Goal: Task Accomplishment & Management: Manage account settings

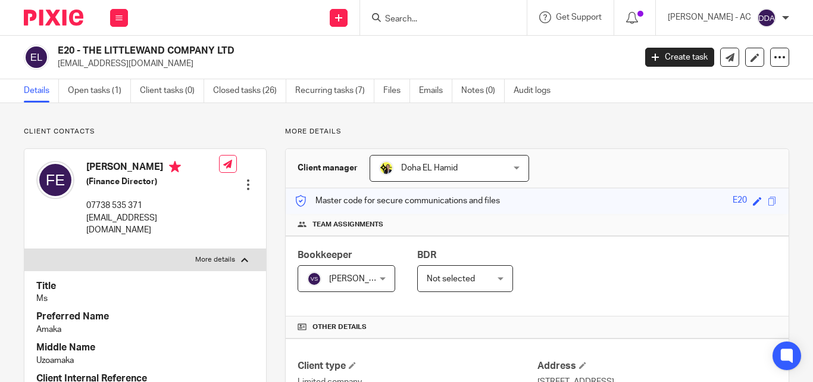
scroll to position [1116, 0]
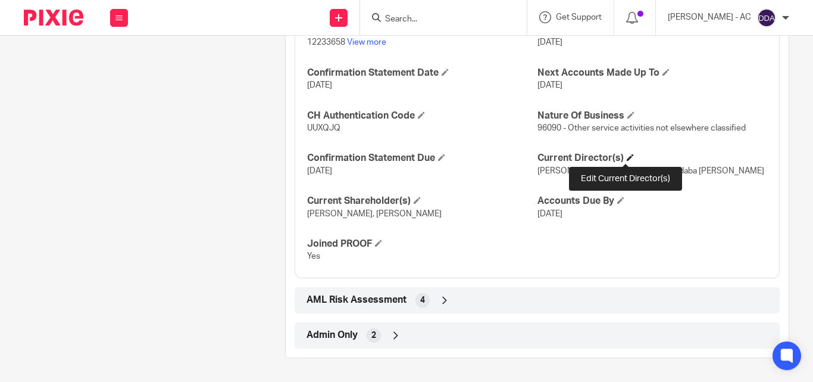
click at [627, 158] on span at bounding box center [630, 157] width 7 height 7
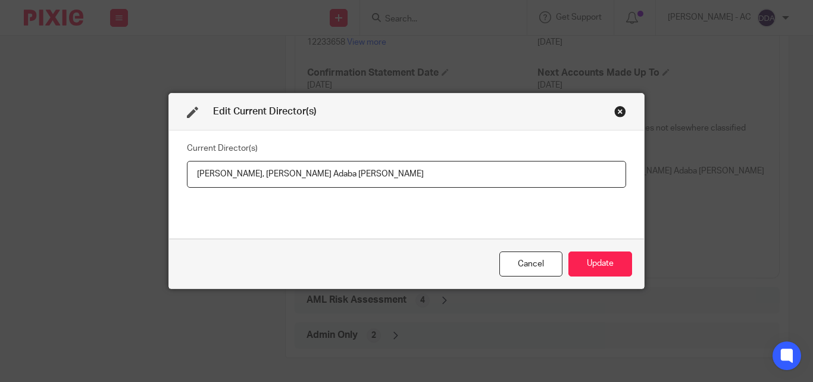
drag, startPoint x: 417, startPoint y: 174, endPoint x: 307, endPoint y: 179, distance: 109.7
click at [307, 179] on input "[PERSON_NAME], [PERSON_NAME] Adaba [PERSON_NAME]" at bounding box center [406, 174] width 439 height 27
drag, startPoint x: 188, startPoint y: 171, endPoint x: 300, endPoint y: 180, distance: 112.9
click at [300, 180] on input "[PERSON_NAME], [PERSON_NAME] Adaba [PERSON_NAME]" at bounding box center [406, 174] width 439 height 27
click at [439, 167] on input "[PERSON_NAME], [PERSON_NAME] Adaba [PERSON_NAME]" at bounding box center [406, 174] width 439 height 27
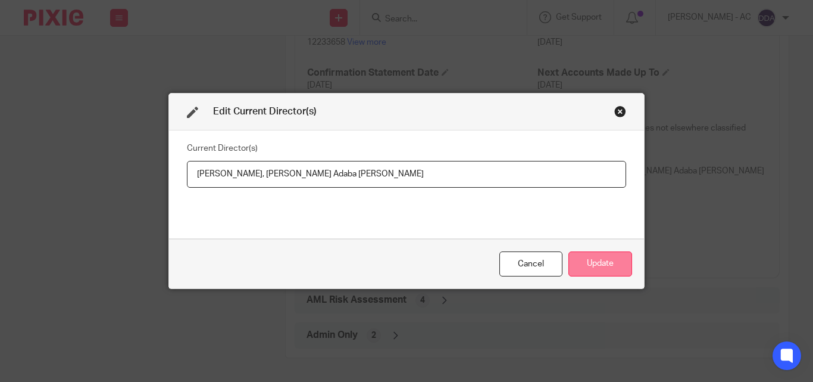
click at [607, 260] on button "Update" at bounding box center [601, 264] width 64 height 26
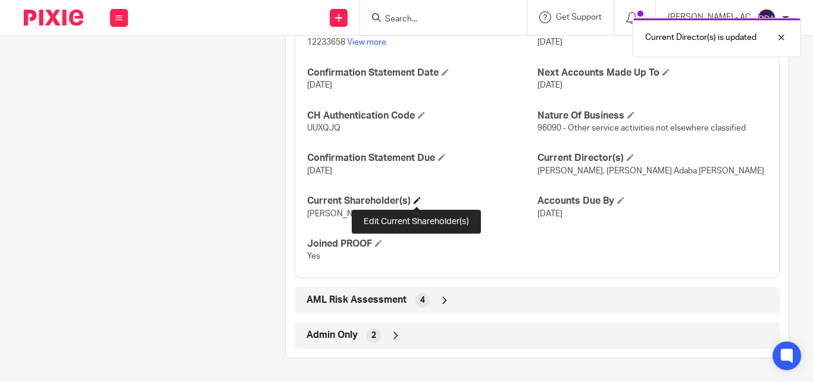
click at [417, 200] on span at bounding box center [417, 199] width 7 height 7
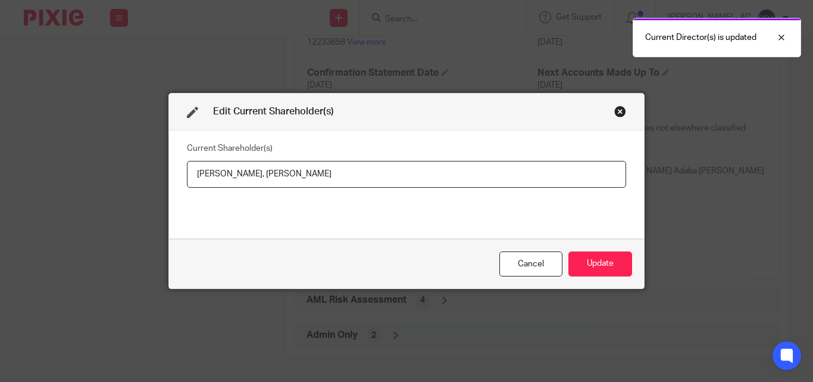
drag, startPoint x: 343, startPoint y: 173, endPoint x: 246, endPoint y: 175, distance: 97.1
click at [246, 175] on input "[PERSON_NAME], [PERSON_NAME]" at bounding box center [406, 174] width 439 height 27
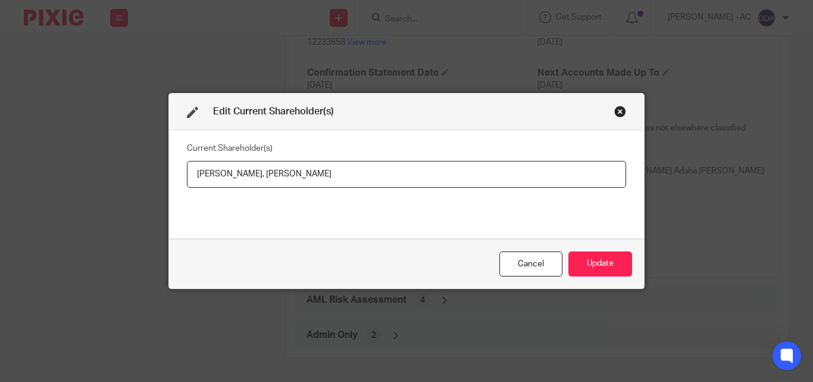
drag, startPoint x: 192, startPoint y: 171, endPoint x: 240, endPoint y: 184, distance: 49.4
click at [240, 184] on input "[PERSON_NAME], [PERSON_NAME]" at bounding box center [406, 174] width 439 height 27
click at [569, 264] on button "Update" at bounding box center [601, 264] width 64 height 26
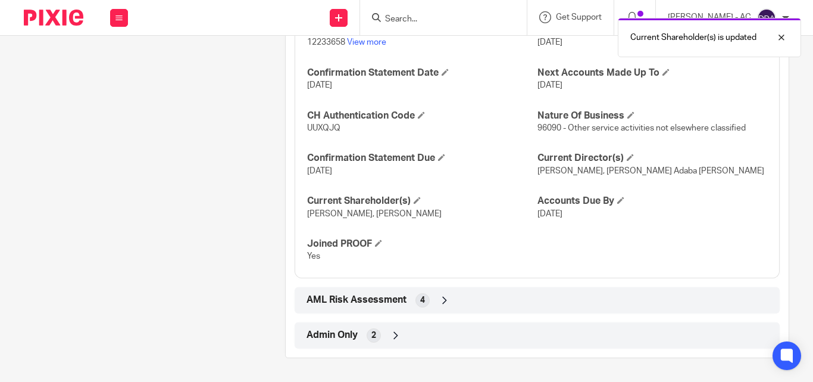
click at [480, 264] on div "Company Reg. No. 12233658 View more Incorporation Date [DATE] Confirmation Stat…" at bounding box center [537, 139] width 485 height 278
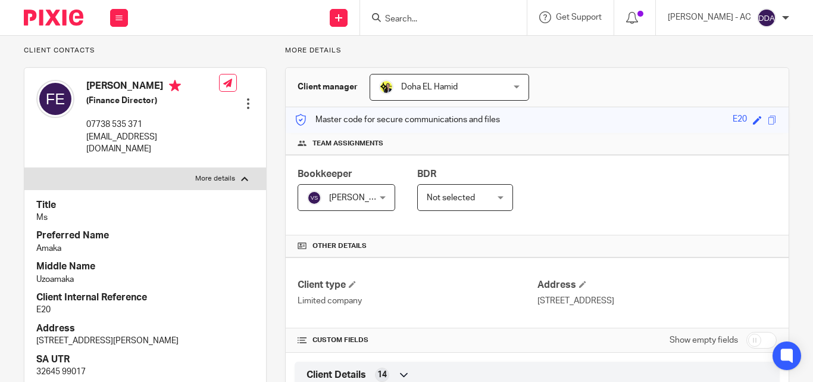
scroll to position [0, 0]
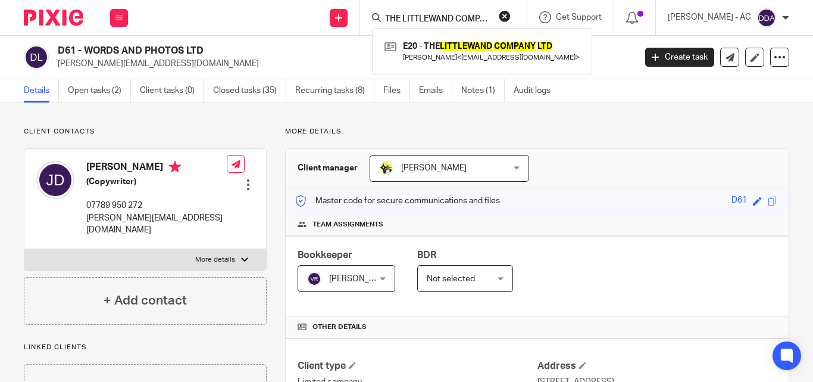
click at [511, 17] on button "reset" at bounding box center [505, 16] width 12 height 12
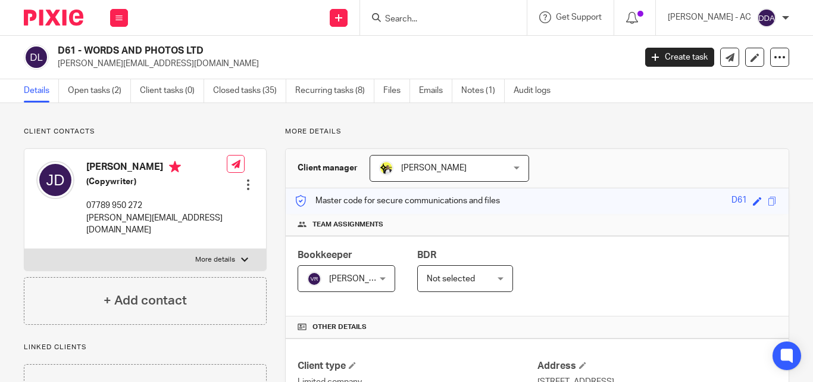
click at [460, 17] on input "Search" at bounding box center [437, 19] width 107 height 11
paste input "OF ARCHITECTURE LIMITED"
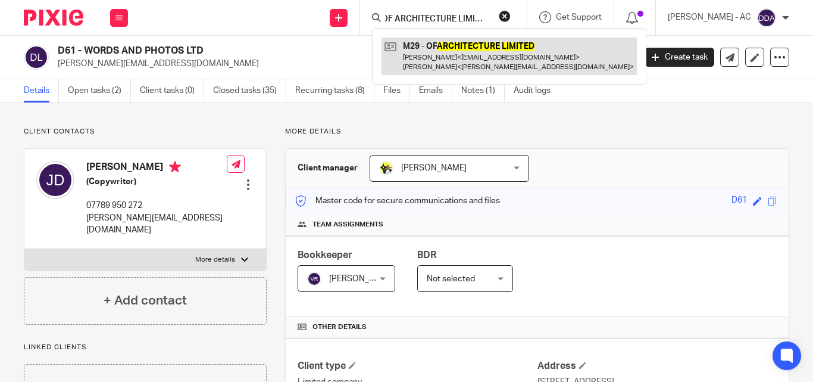
type input "OF ARCHITECTURE LIMITED"
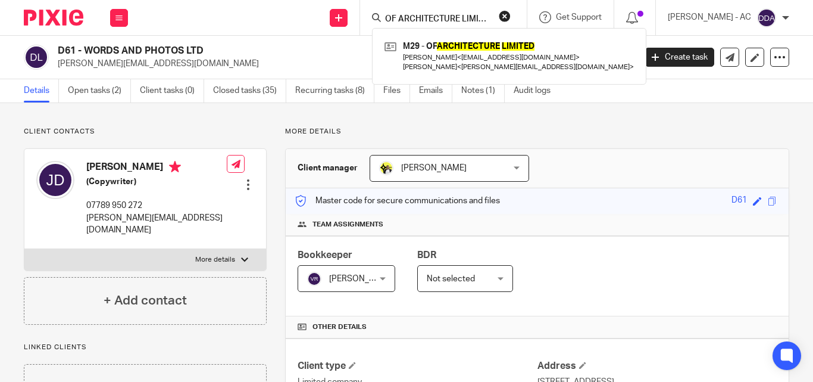
click at [511, 11] on button "reset" at bounding box center [505, 16] width 12 height 12
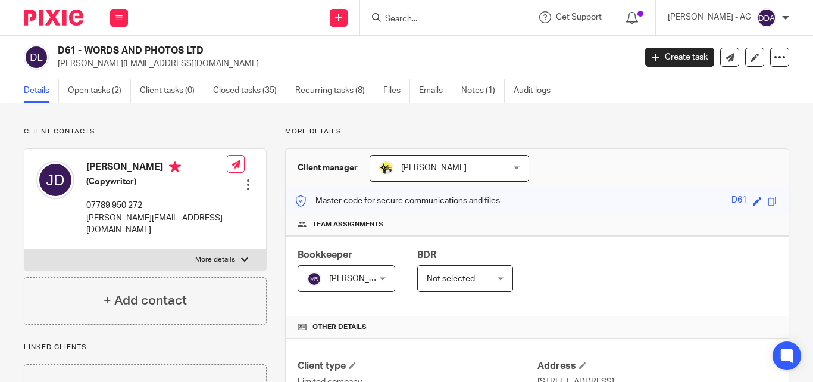
click at [454, 18] on input "Search" at bounding box center [437, 19] width 107 height 11
paste input "WEDNESDAY MORNING PRODUCTIONS LIMITED"
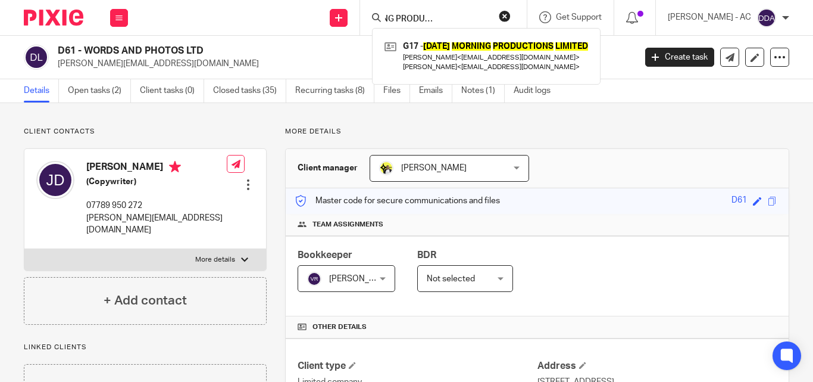
type input "WEDNESDAY MORNING PRODUCTIONS LIMITED"
click at [511, 13] on button "reset" at bounding box center [505, 16] width 12 height 12
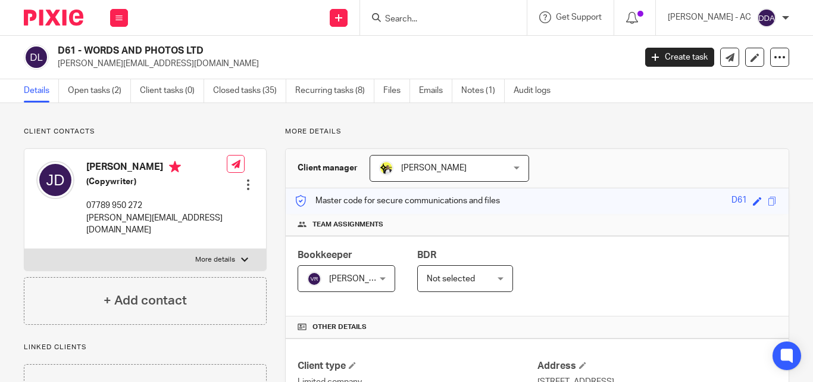
click at [442, 24] on input "Search" at bounding box center [437, 19] width 107 height 11
paste input "ADESHOKAN LTD"
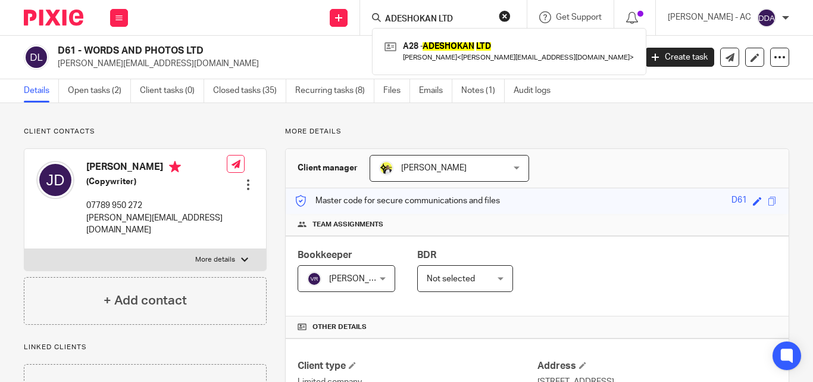
type input "ADESHOKAN LTD"
click at [511, 16] on button "reset" at bounding box center [505, 16] width 12 height 12
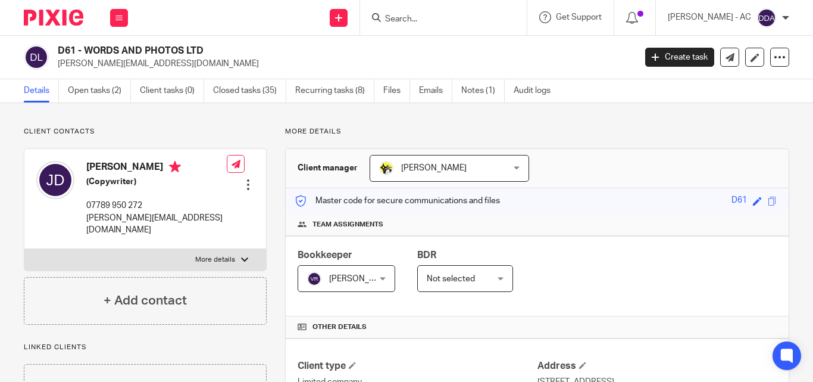
click at [466, 16] on input "Search" at bounding box center [437, 19] width 107 height 11
paste input "MORTOO HOMES LTD"
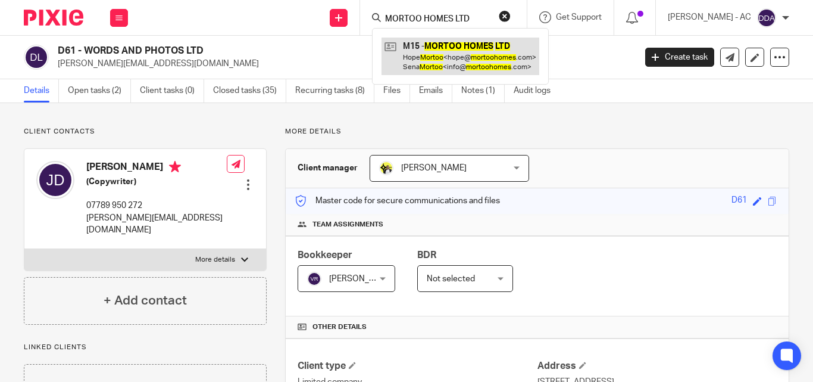
type input "MORTOO HOMES LTD"
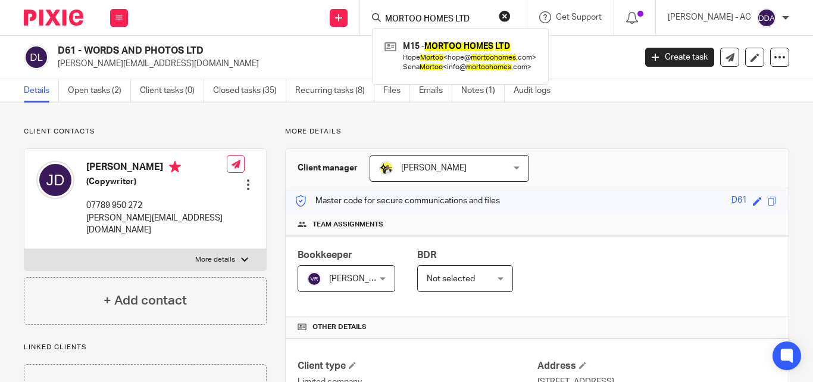
click at [511, 15] on button "reset" at bounding box center [505, 16] width 12 height 12
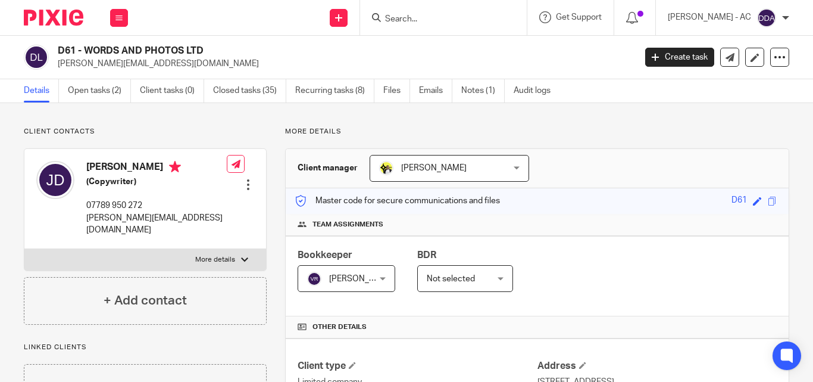
click at [456, 18] on input "Search" at bounding box center [437, 19] width 107 height 11
paste input "TWENTY9TWELVE LTD."
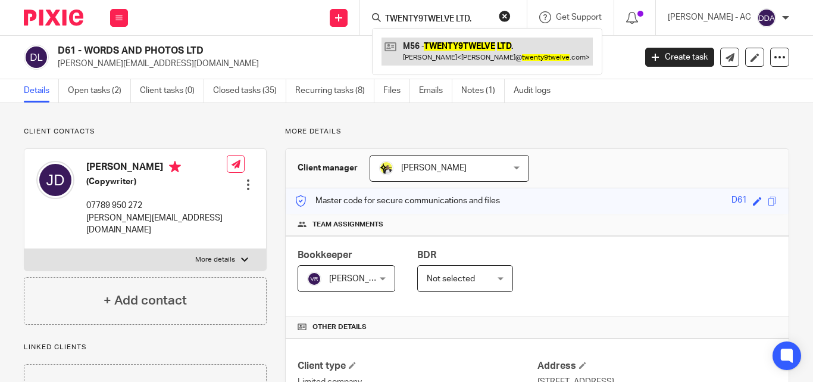
type input "TWENTY9TWELVE LTD."
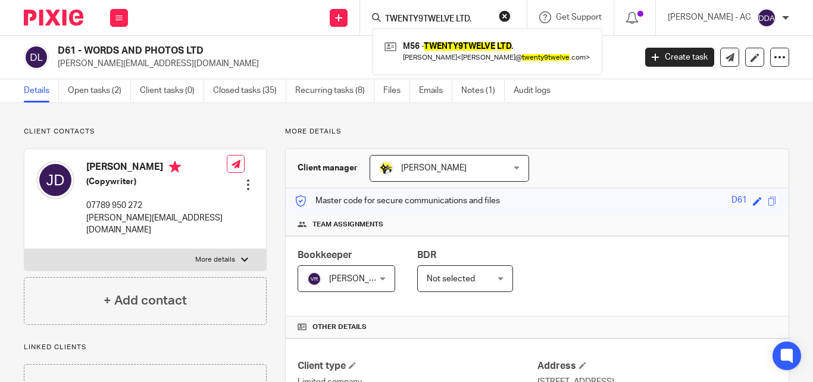
click at [524, 12] on div "TWENTY9TWELVE LTD. M56 - TWENTY9TWELVE LTD . Yazmin McKenzie < yazmin@ twenty9t…" at bounding box center [443, 17] width 167 height 35
click at [478, 19] on input "TWENTY9TWELVE LTD." at bounding box center [437, 19] width 107 height 11
click at [511, 15] on button "reset" at bounding box center [505, 16] width 12 height 12
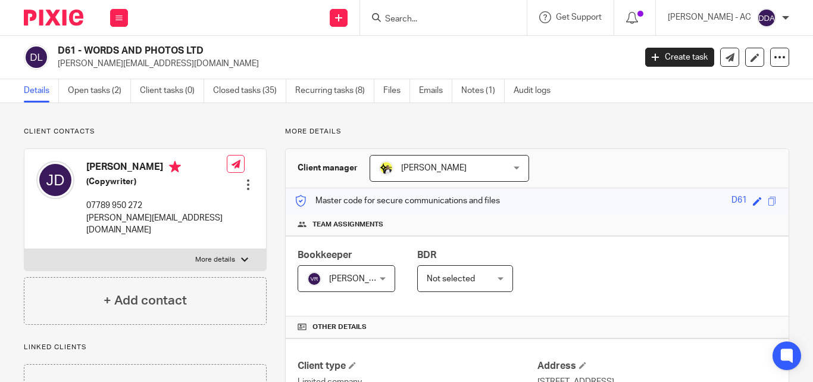
click at [467, 20] on input "Search" at bounding box center [437, 19] width 107 height 11
paste input "GREY SW CONSULTANCY LTD"
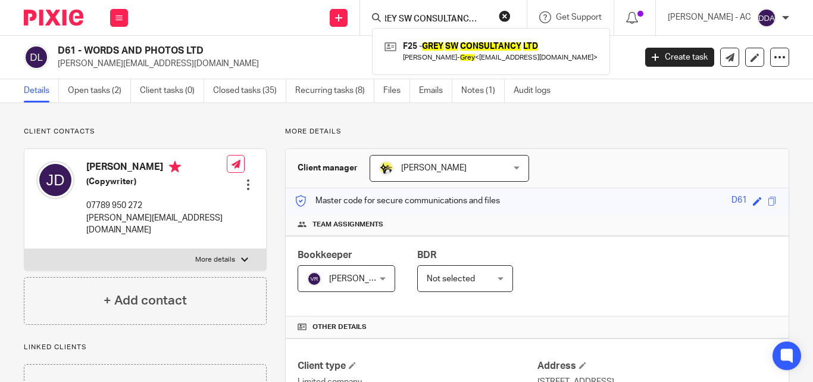
type input "GREY SW CONSULTANCY LTD"
click at [511, 15] on button "reset" at bounding box center [505, 16] width 12 height 12
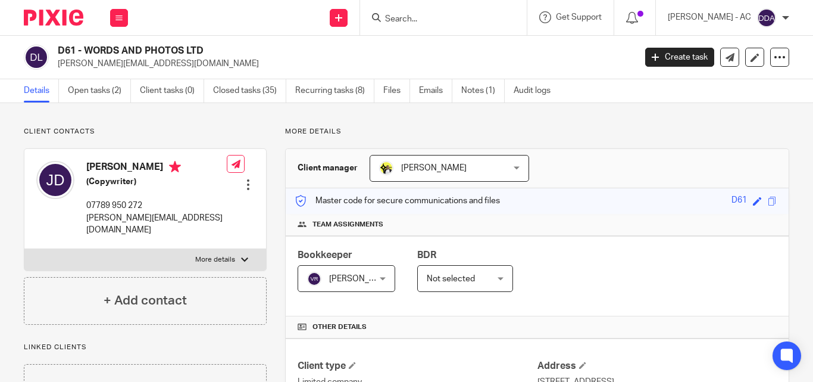
click at [479, 14] on input "Search" at bounding box center [437, 19] width 107 height 11
paste input "THE CORNROW LTD"
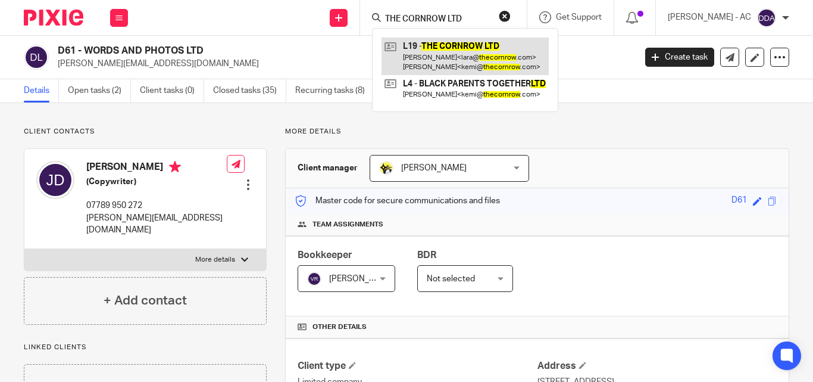
type input "THE CORNROW LTD"
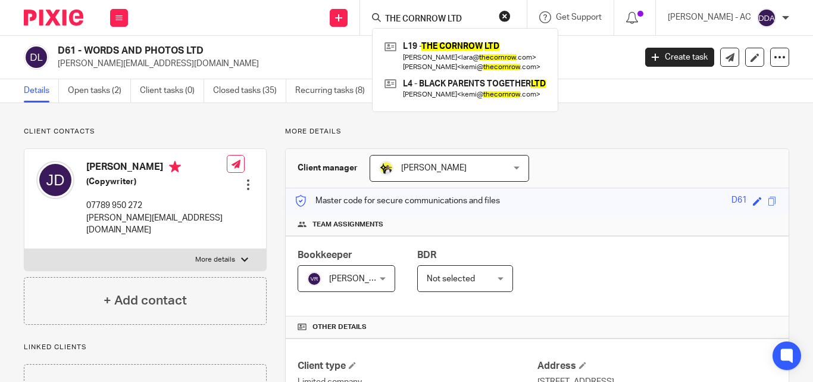
click at [511, 15] on button "reset" at bounding box center [505, 16] width 12 height 12
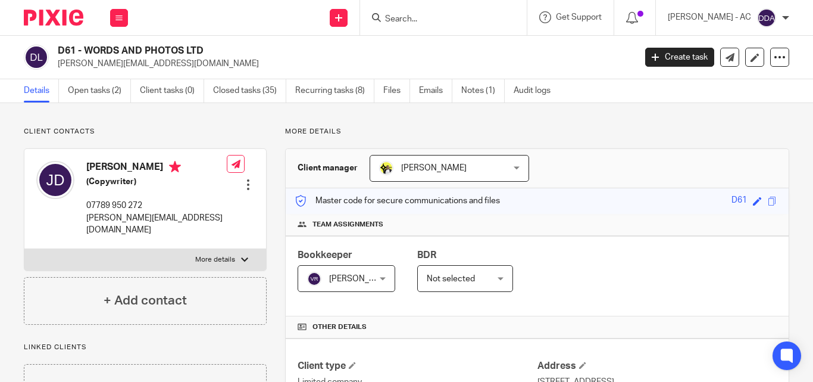
click at [480, 17] on input "Search" at bounding box center [437, 19] width 107 height 11
paste input "CDV LDN LTD"
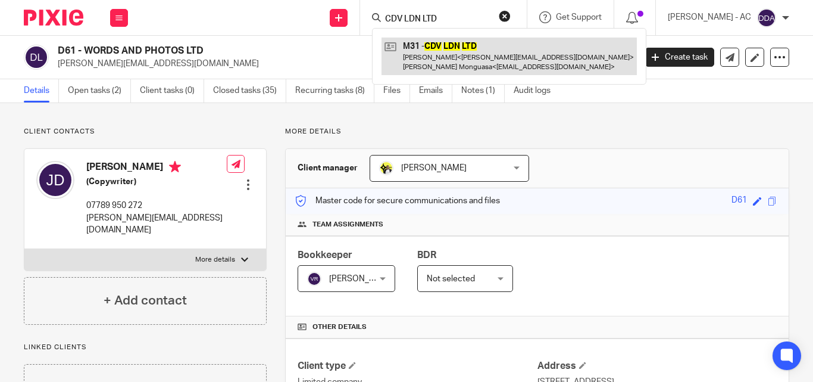
type input "CDV LDN LTD"
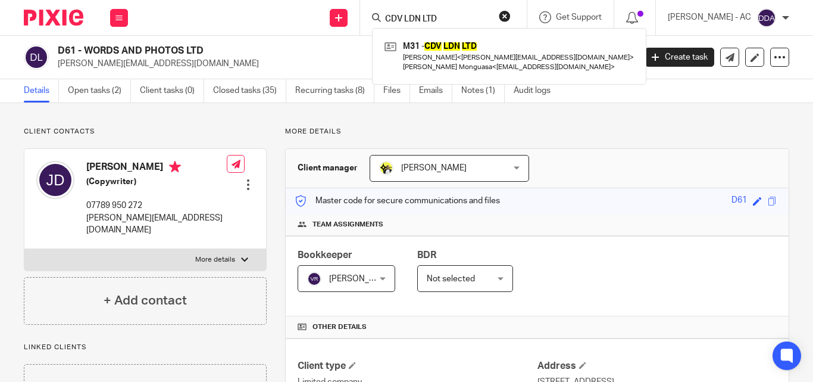
click at [526, 10] on div "CDV LDN LTD M31 - CDV LDN LTD Khamal Ferdinand < kay@blackartistdatabase.co > N…" at bounding box center [443, 17] width 167 height 35
click at [511, 15] on button "reset" at bounding box center [505, 16] width 12 height 12
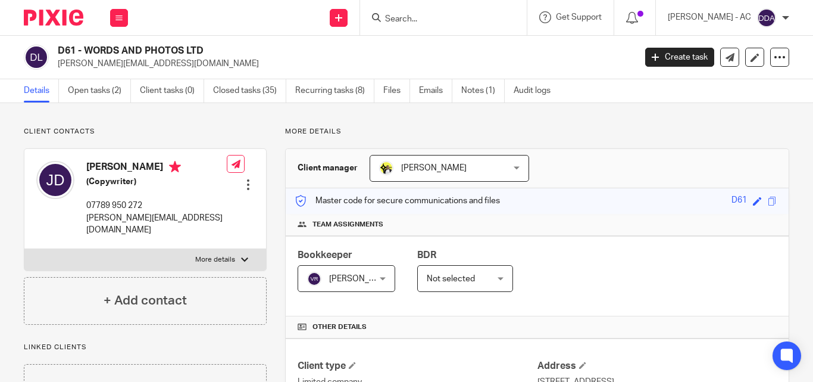
click at [511, 15] on form at bounding box center [447, 17] width 127 height 15
click at [433, 17] on input "Search" at bounding box center [437, 19] width 107 height 11
paste input "SUNNER HUDDS LTD"
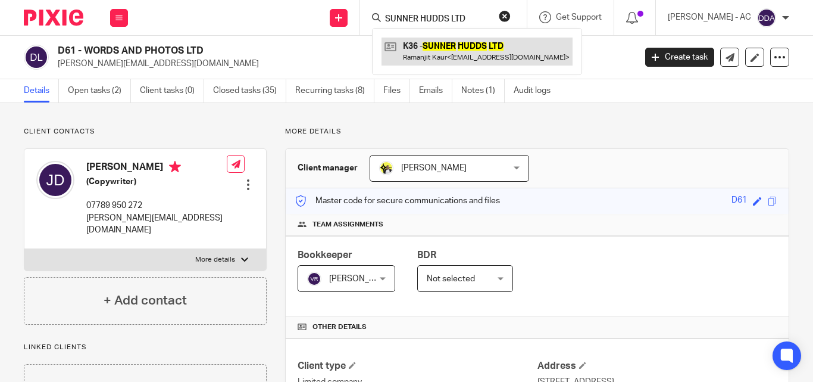
type input "SUNNER HUDDS LTD"
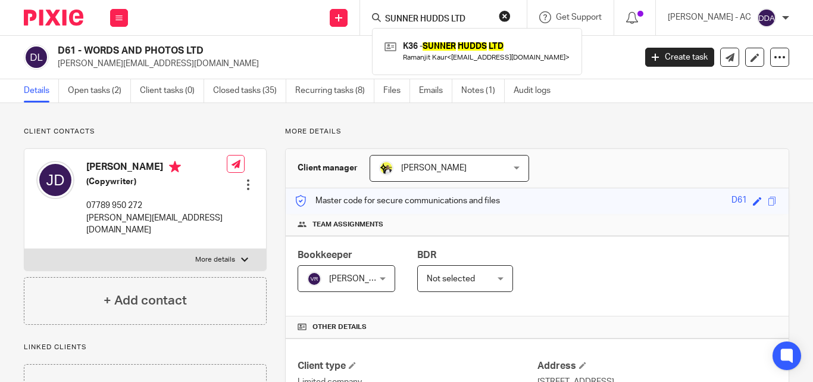
click at [510, 11] on form "SUNNER HUDDS LTD" at bounding box center [447, 17] width 127 height 15
drag, startPoint x: 515, startPoint y: 14, endPoint x: 453, endPoint y: 20, distance: 62.2
click at [511, 16] on button "reset" at bounding box center [505, 16] width 12 height 12
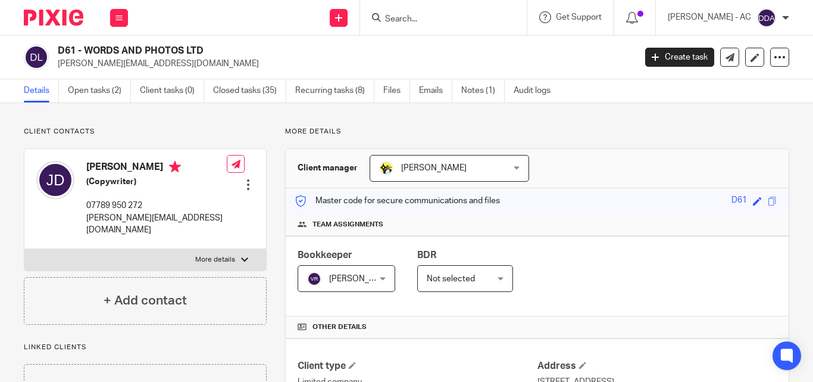
click at [453, 20] on input "Search" at bounding box center [437, 19] width 107 height 11
paste input "CDV LONDON LTD"
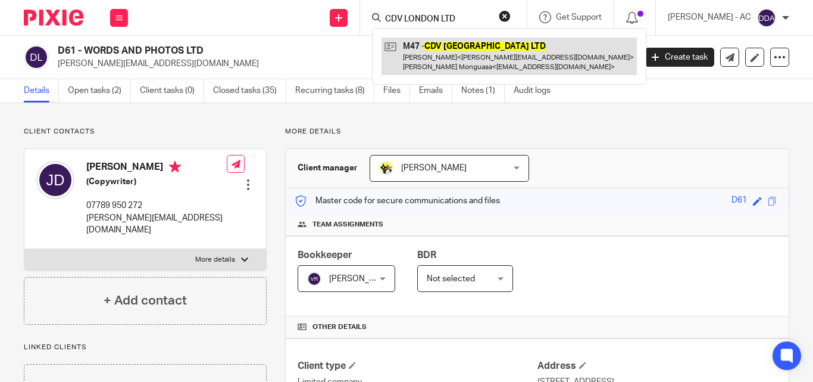
type input "CDV LONDON LTD"
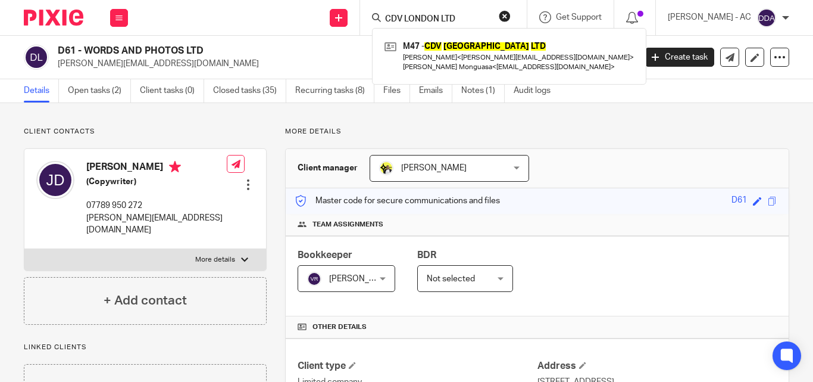
click at [511, 18] on button "reset" at bounding box center [505, 16] width 12 height 12
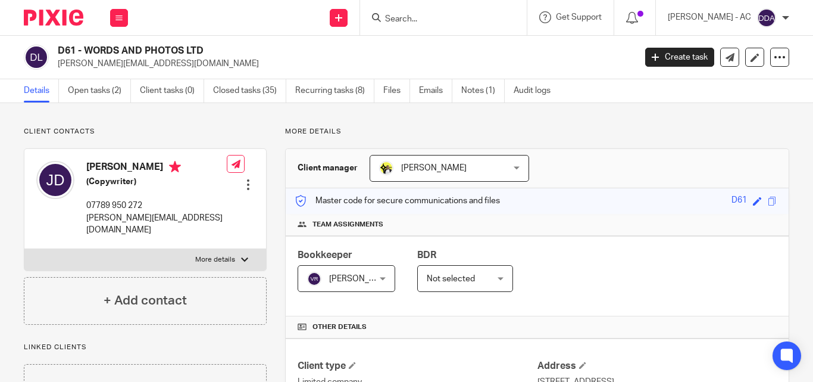
click at [482, 18] on input "Search" at bounding box center [437, 19] width 107 height 11
paste input "CDV LDN LTD"
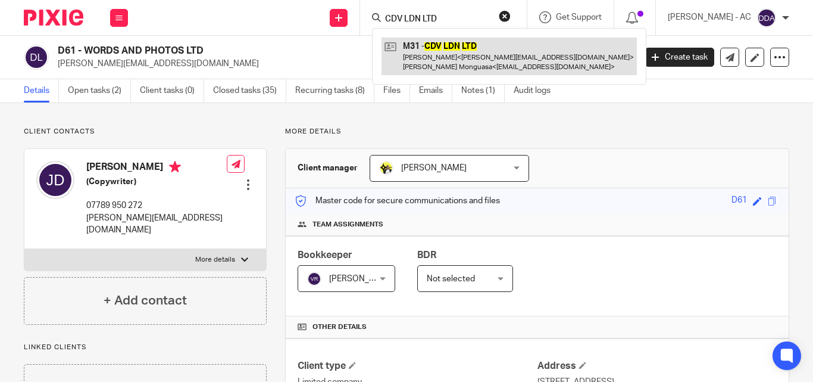
type input "CDV LDN LTD"
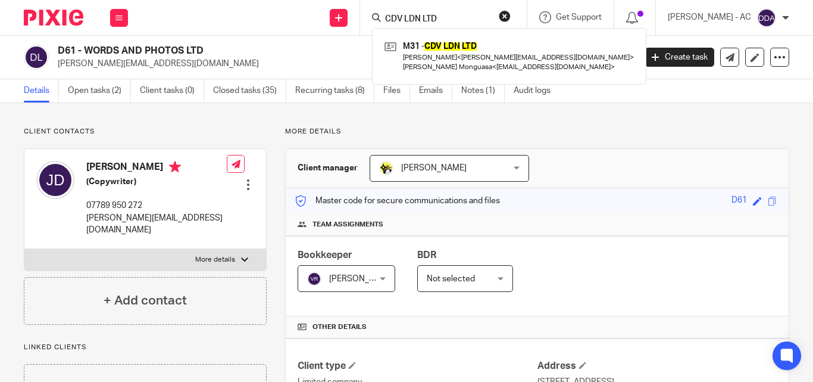
click at [511, 14] on button "reset" at bounding box center [505, 16] width 12 height 12
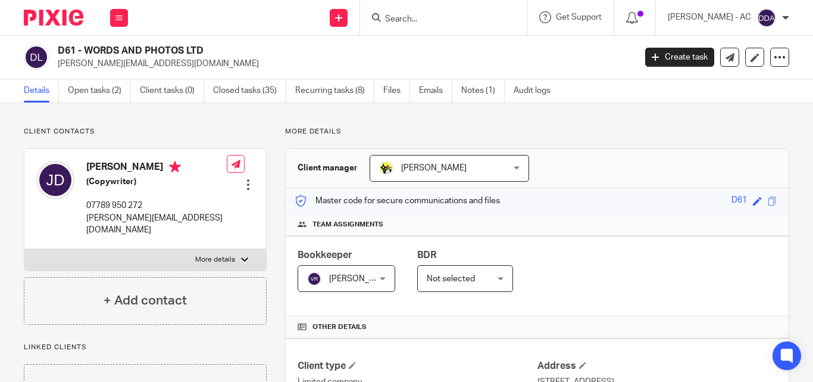
click at [453, 17] on input "Search" at bounding box center [437, 19] width 107 height 11
paste input "MON VOÛTE LIMITED"
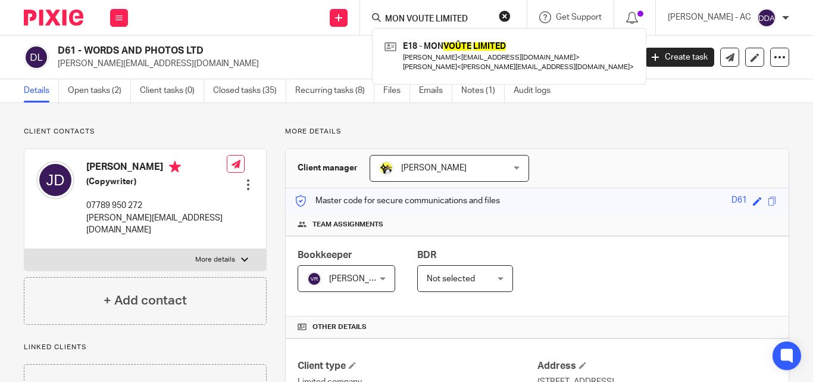
type input "MON VOÛTE LIMITED"
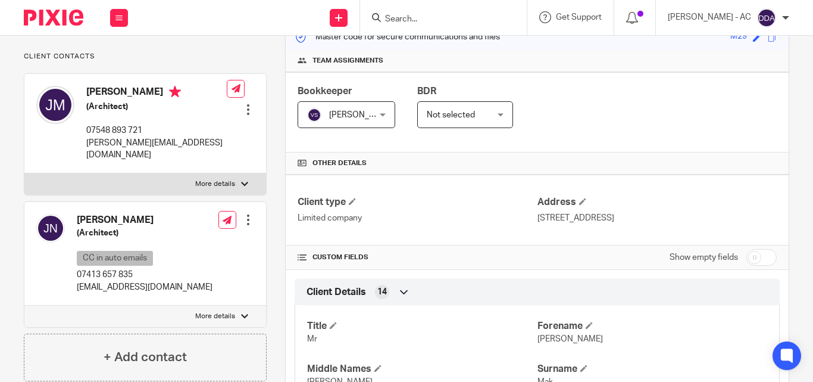
scroll to position [179, 0]
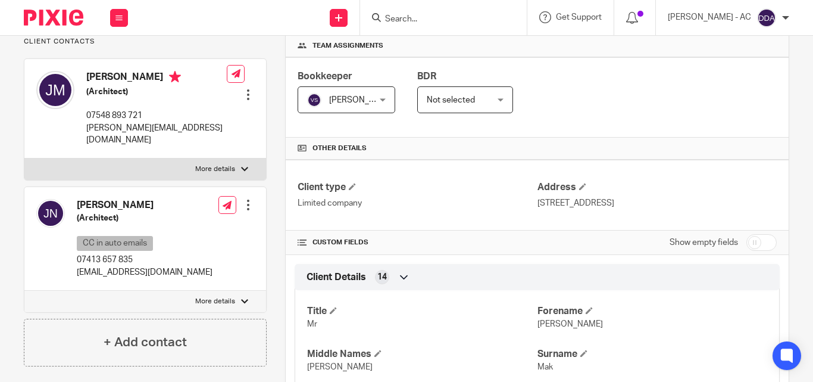
click at [201, 297] on p "More details" at bounding box center [215, 302] width 40 height 10
click at [24, 291] on input "More details" at bounding box center [24, 290] width 1 height 1
checkbox input "true"
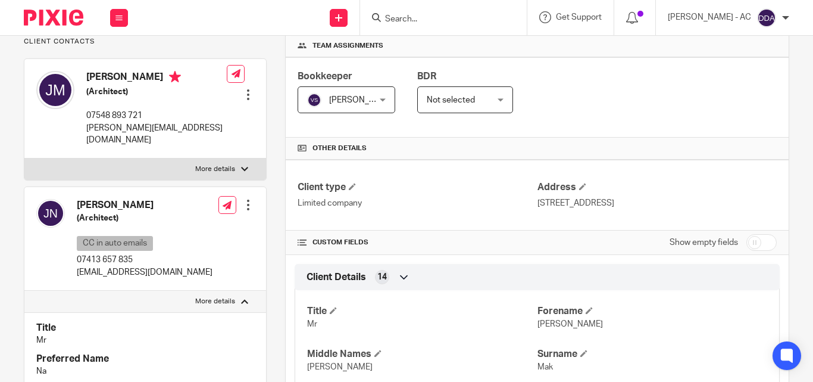
click at [220, 172] on p "More details" at bounding box center [215, 169] width 40 height 10
click at [24, 158] on input "More details" at bounding box center [24, 158] width 1 height 1
checkbox input "true"
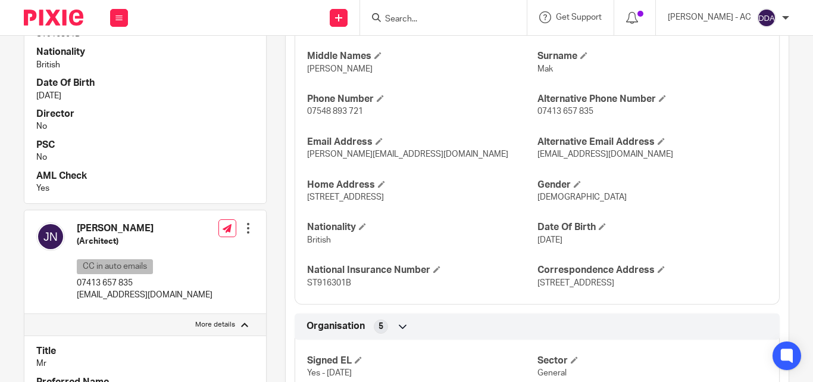
scroll to position [417, 0]
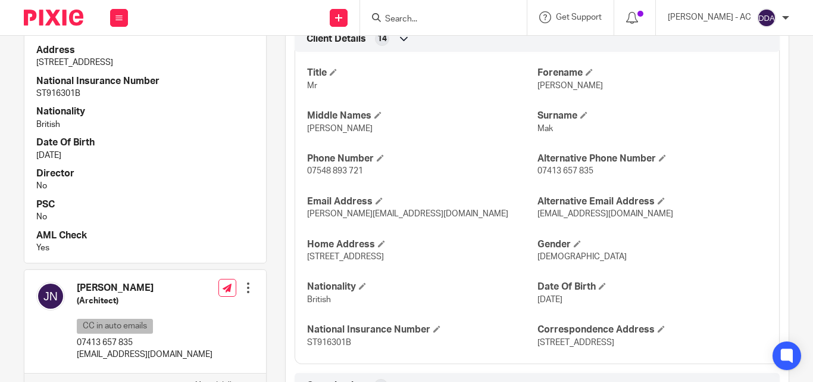
click at [412, 272] on div "Title Mr Forename James Middle Names Charles Surname Mak Phone Number 07548 893…" at bounding box center [537, 203] width 485 height 321
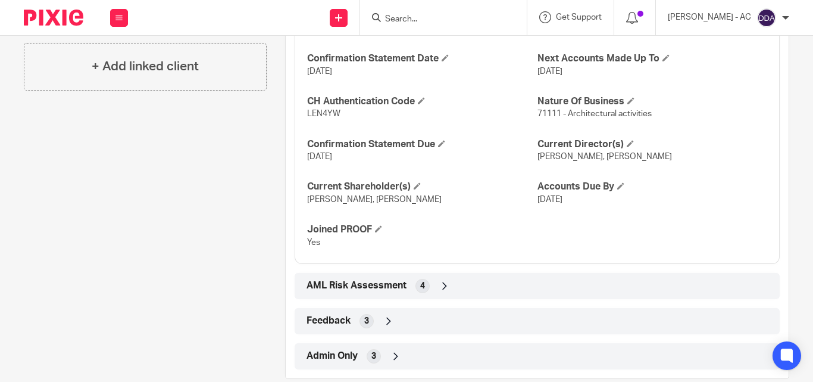
scroll to position [1279, 0]
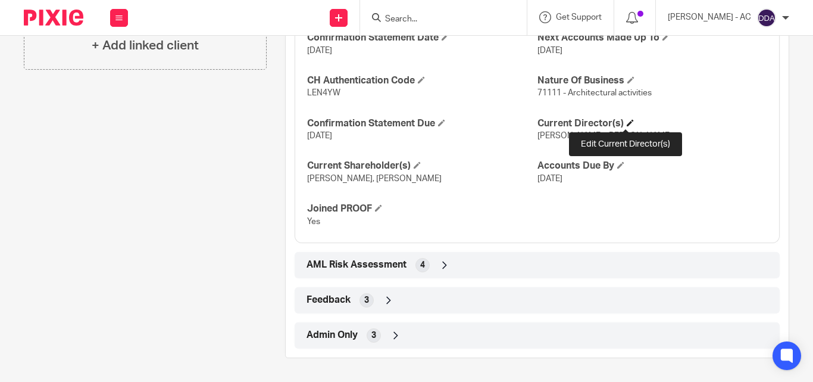
click at [628, 120] on span at bounding box center [630, 122] width 7 height 7
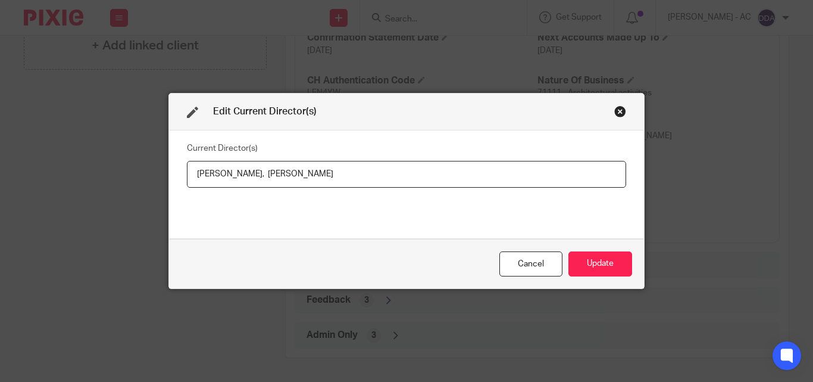
drag, startPoint x: 189, startPoint y: 175, endPoint x: 265, endPoint y: 175, distance: 76.2
click at [265, 175] on input "James Charles Mak, Jongwon Na" at bounding box center [406, 174] width 439 height 27
paste input "Mr James Charles MAK"
drag, startPoint x: 370, startPoint y: 176, endPoint x: 286, endPoint y: 181, distance: 84.7
click at [286, 181] on input "Mr James Charles MAK, Jongwon Na" at bounding box center [406, 174] width 439 height 27
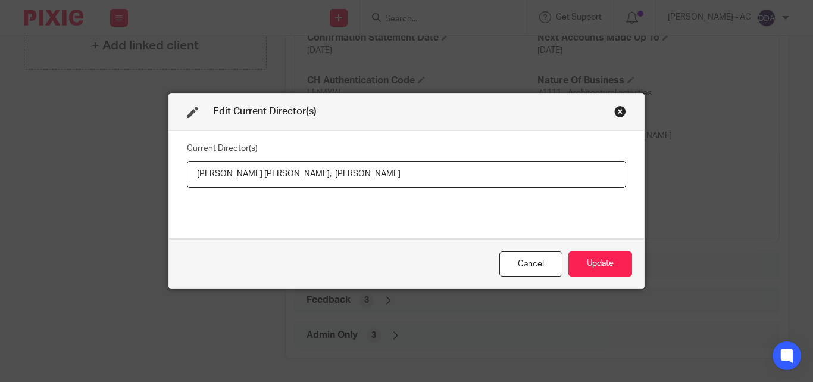
paste input "Mr Jongwon NA"
drag, startPoint x: 285, startPoint y: 171, endPoint x: 346, endPoint y: 220, distance: 78.0
click at [288, 172] on input "Mr James Charles MAK, Mr Jongwon NA" at bounding box center [406, 174] width 439 height 27
click at [362, 174] on input "Mr James Charles MAK, Mr Jongwon NA" at bounding box center [406, 174] width 439 height 27
type input "Mr James Charles MAK, Mr Jongwon NA"
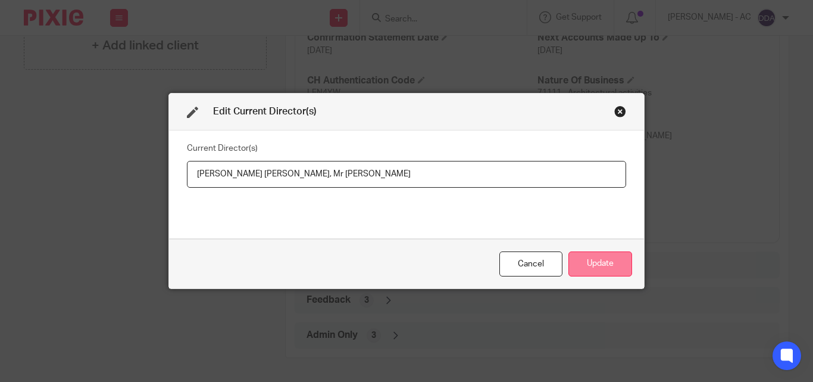
click at [595, 267] on button "Update" at bounding box center [601, 264] width 64 height 26
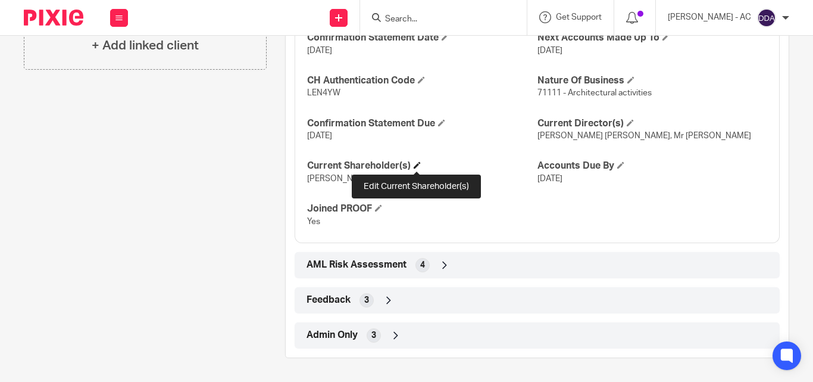
click at [414, 164] on span at bounding box center [417, 164] width 7 height 7
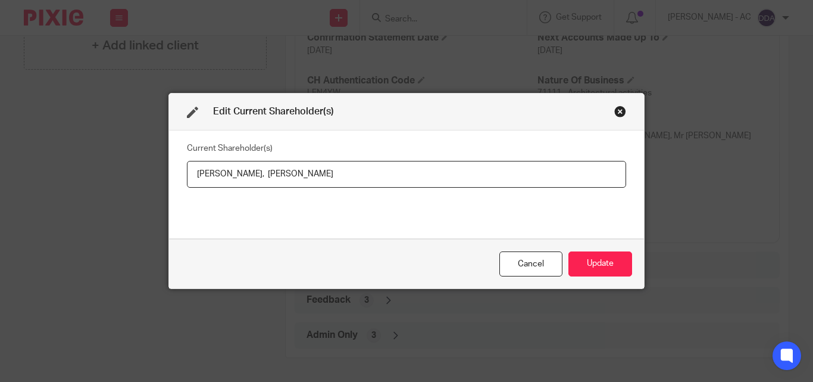
drag, startPoint x: 187, startPoint y: 172, endPoint x: 234, endPoint y: 179, distance: 47.6
click at [234, 179] on input "James Mak, Jongwon Na" at bounding box center [406, 174] width 439 height 27
drag, startPoint x: 313, startPoint y: 174, endPoint x: 244, endPoint y: 182, distance: 70.1
click at [244, 182] on input "James MAK, Jongwon Na" at bounding box center [406, 174] width 439 height 27
paste input "A"
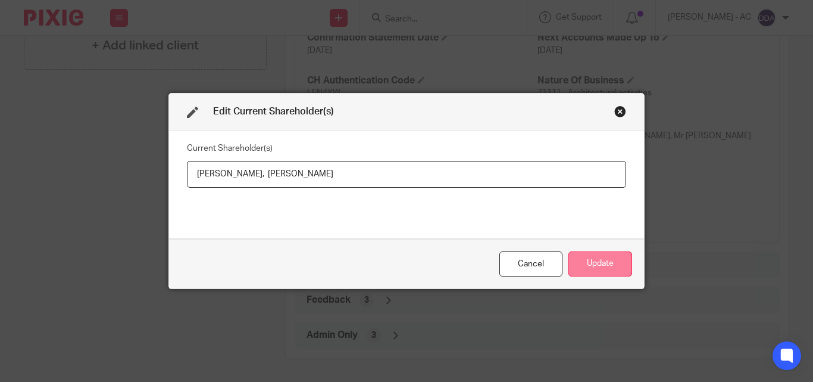
type input "James MAK, Jongwon NA"
click at [600, 263] on button "Update" at bounding box center [601, 264] width 64 height 26
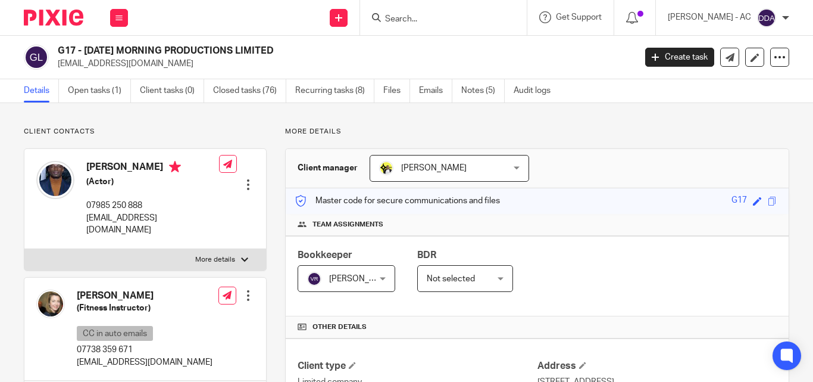
click at [229, 255] on p "More details" at bounding box center [215, 260] width 40 height 10
click at [24, 248] on input "More details" at bounding box center [24, 248] width 1 height 1
checkbox input "true"
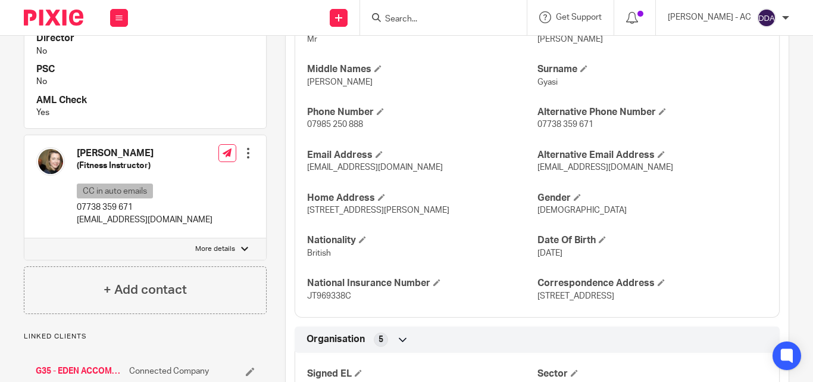
scroll to position [476, 0]
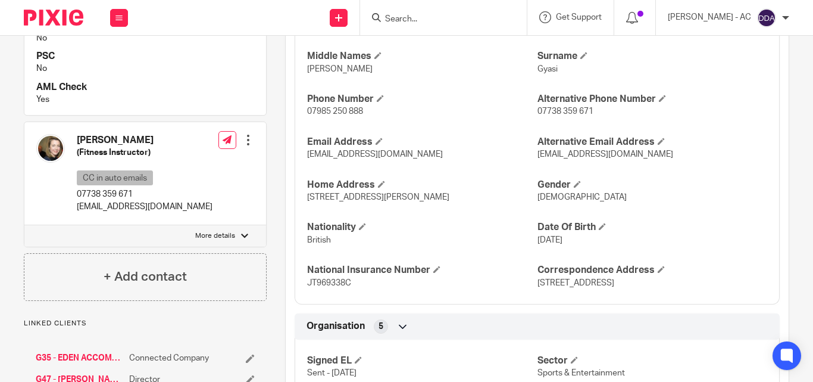
click at [241, 235] on div at bounding box center [244, 235] width 7 height 7
click at [24, 225] on input "More details" at bounding box center [24, 224] width 1 height 1
checkbox input "true"
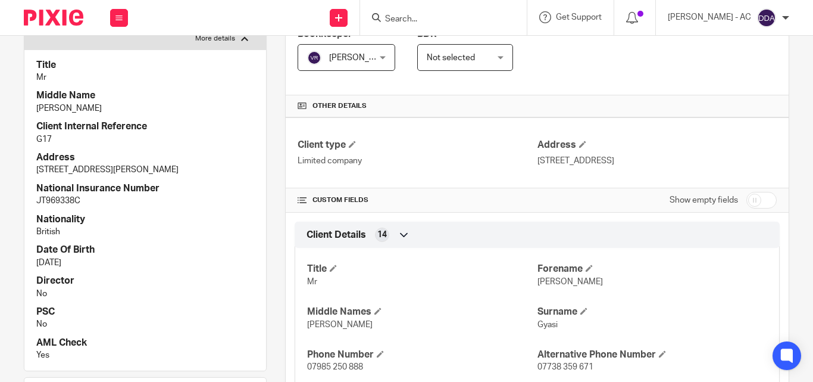
scroll to position [179, 0]
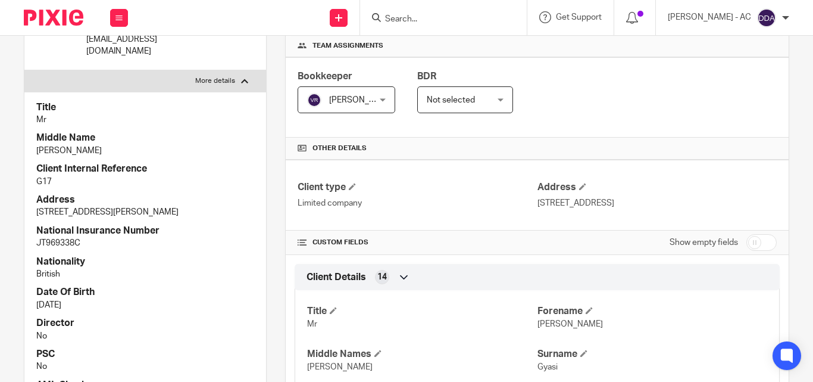
click at [580, 282] on div "Client Details 14" at bounding box center [537, 277] width 467 height 20
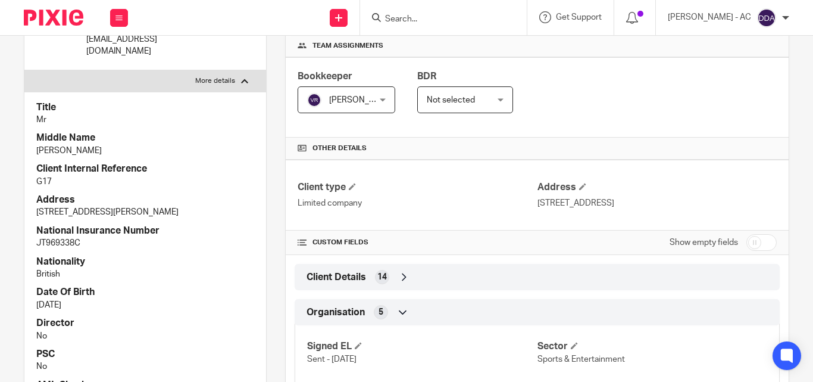
click at [527, 273] on div "Client Details 14" at bounding box center [537, 277] width 467 height 20
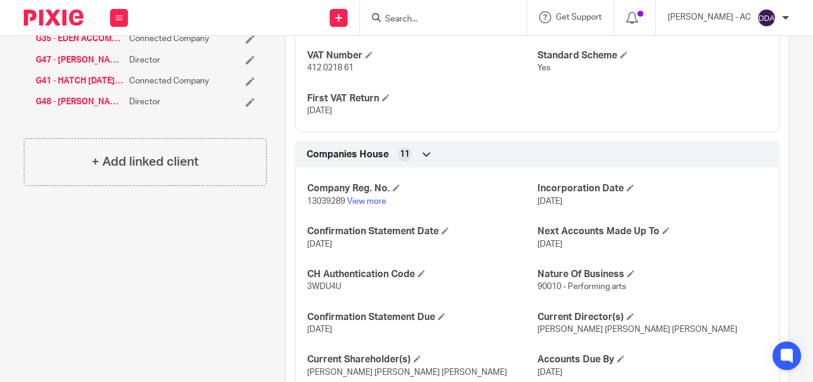
scroll to position [1291, 0]
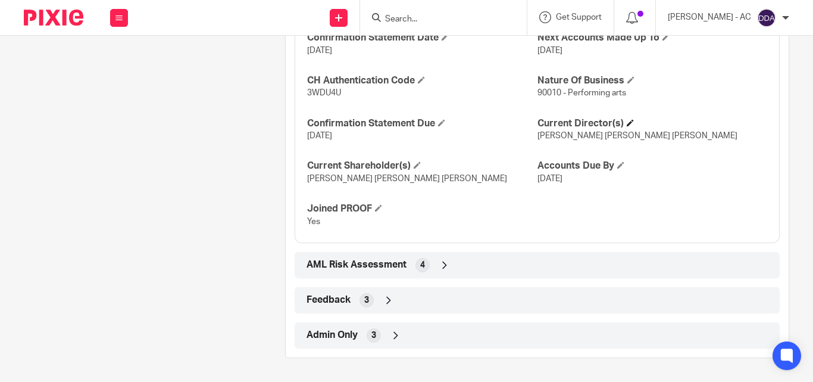
click at [629, 119] on h4 "Current Director(s)" at bounding box center [653, 123] width 230 height 13
click at [627, 123] on span at bounding box center [630, 122] width 7 height 7
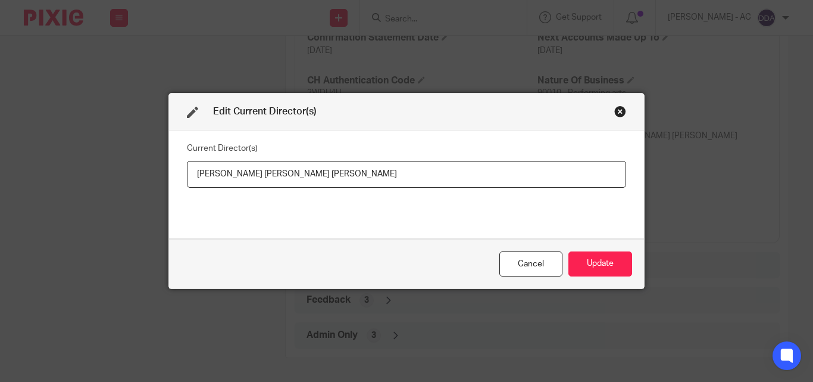
drag, startPoint x: 199, startPoint y: 172, endPoint x: 300, endPoint y: 182, distance: 101.1
click at [300, 182] on input "David Kwaku Asamoah Gyasi, Emma Rocio Gyasi" at bounding box center [406, 174] width 439 height 27
drag, startPoint x: 407, startPoint y: 169, endPoint x: 361, endPoint y: 172, distance: 45.9
click at [329, 174] on input "Mr David Kwaku Asamoah GYASI, Emma Rocio Gyasi" at bounding box center [406, 174] width 439 height 27
click at [389, 171] on input "Mr David Kwaku Asamoah GYASI, Emma Rocio Gyasi" at bounding box center [406, 174] width 439 height 27
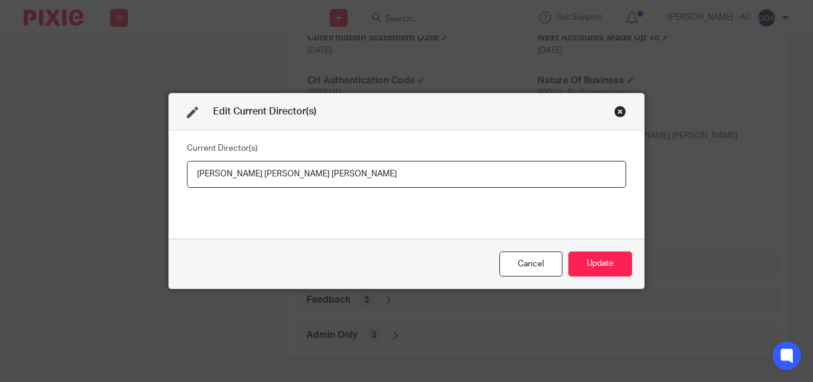
drag, startPoint x: 389, startPoint y: 171, endPoint x: 329, endPoint y: 176, distance: 60.3
click at [329, 176] on input "Mr David Kwaku Asamoah GYASI, Emma Rocio Gyasi" at bounding box center [406, 174] width 439 height 27
paste input "Mrs Emma Rocio GYASI"
type input "Mr David Kwaku Asamoah GYASI, Mrs Emma Rocio GYASI"
click at [594, 267] on button "Update" at bounding box center [601, 264] width 64 height 26
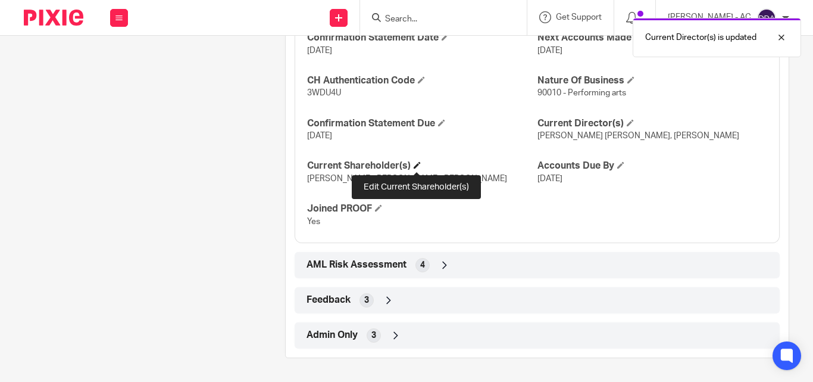
click at [419, 166] on span at bounding box center [417, 164] width 7 height 7
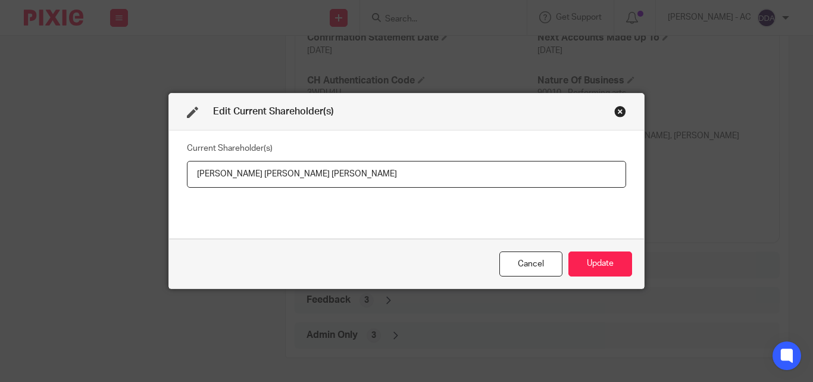
drag, startPoint x: 185, startPoint y: 170, endPoint x: 299, endPoint y: 183, distance: 115.0
click at [299, 183] on input "David Kwaku Asamoah Gyasi, Emma Rocio GYASI" at bounding box center [406, 174] width 439 height 27
paste input "YASI"
type input "David Kwaku Asamoah GYASI, Emma Rocio GYASI"
drag, startPoint x: 416, startPoint y: 181, endPoint x: 308, endPoint y: 181, distance: 107.8
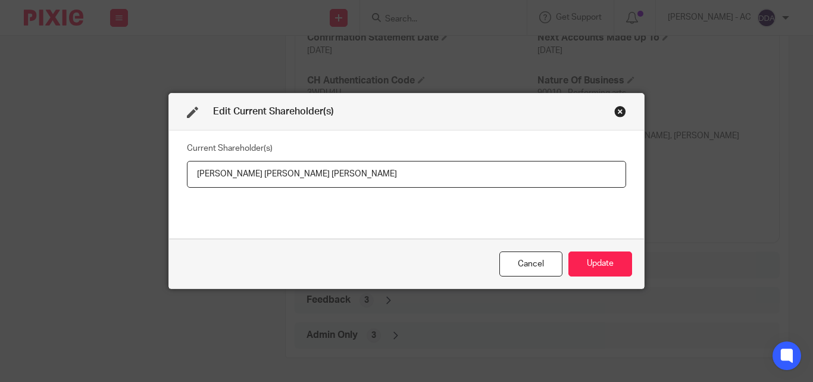
click at [308, 181] on input "David Kwaku Asamoah GYASI, Emma Rocio GYASI" at bounding box center [406, 174] width 439 height 27
click at [602, 260] on button "Update" at bounding box center [601, 264] width 64 height 26
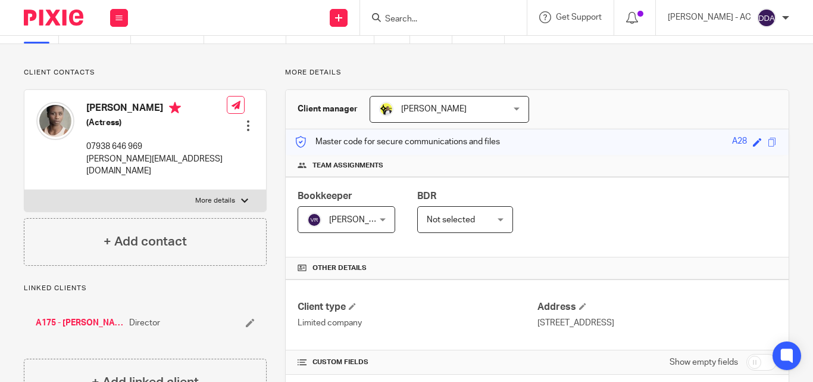
scroll to position [60, 0]
click at [234, 189] on label "More details" at bounding box center [145, 199] width 242 height 21
click at [24, 189] on input "More details" at bounding box center [24, 189] width 1 height 1
checkbox input "true"
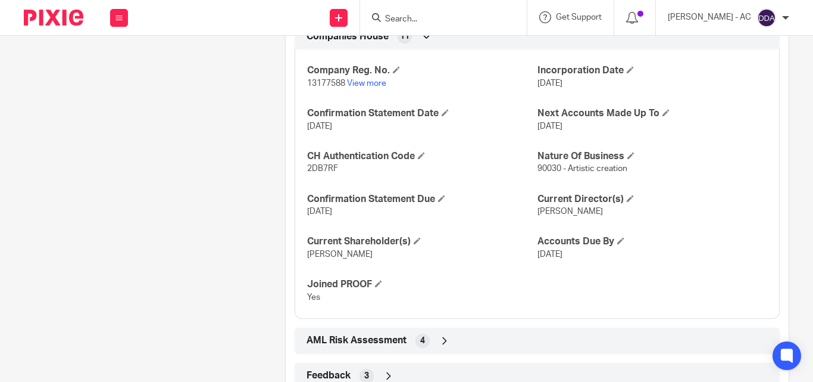
scroll to position [1279, 0]
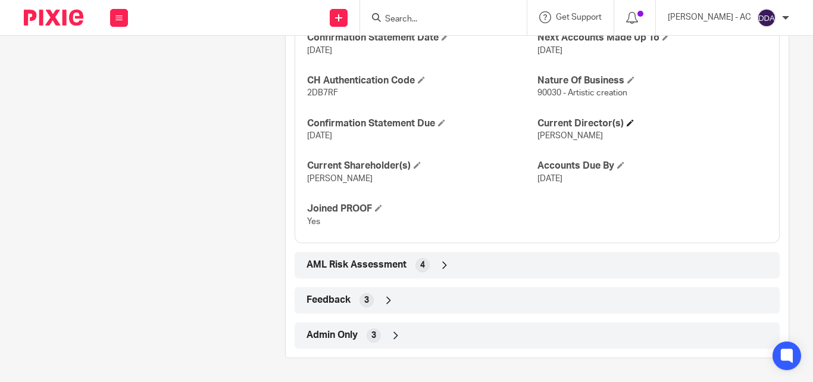
click at [621, 124] on h4 "Current Director(s)" at bounding box center [653, 123] width 230 height 13
click at [627, 123] on span at bounding box center [630, 122] width 7 height 7
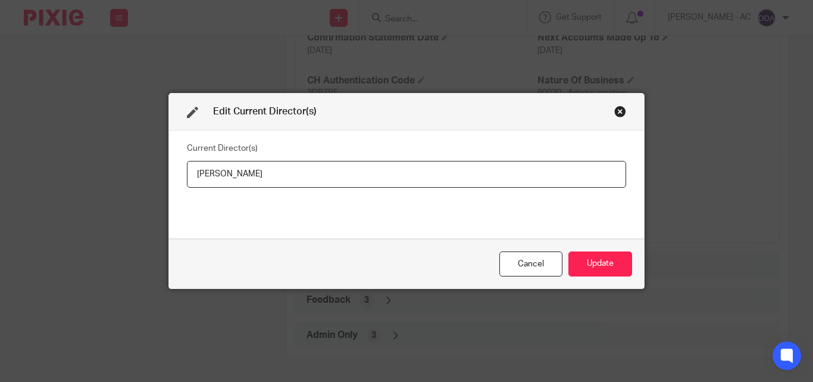
drag, startPoint x: 274, startPoint y: 174, endPoint x: 166, endPoint y: 180, distance: 108.6
click at [169, 180] on div "Current Director(s) [PERSON_NAME]" at bounding box center [406, 184] width 475 height 108
type input "[PERSON_NAME]"
click at [605, 259] on button "Update" at bounding box center [601, 264] width 64 height 26
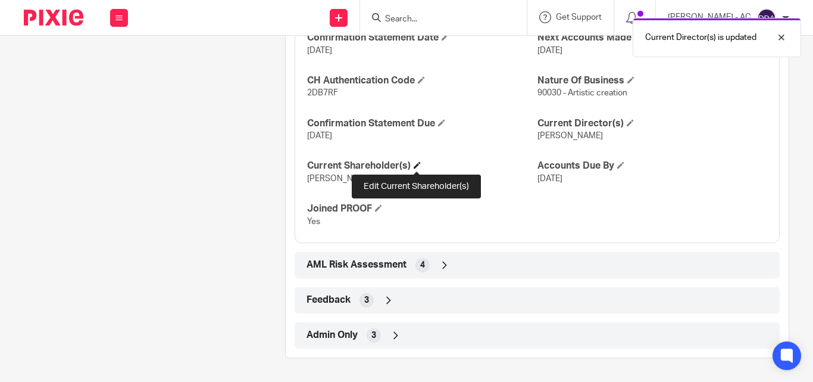
click at [416, 165] on span at bounding box center [417, 164] width 7 height 7
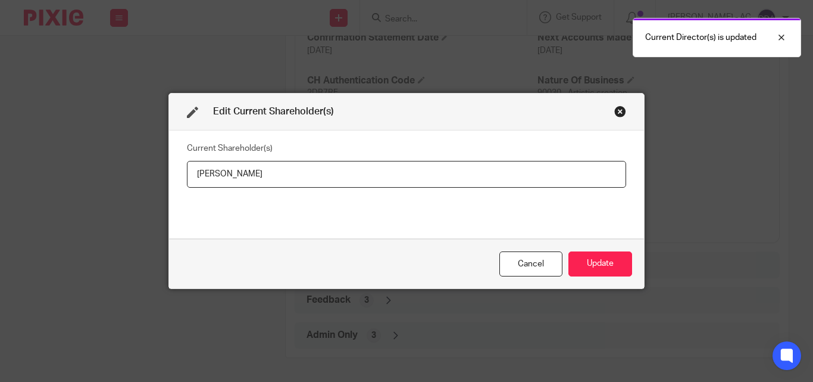
drag, startPoint x: 279, startPoint y: 174, endPoint x: 182, endPoint y: 177, distance: 97.1
click at [182, 177] on div "Current Shareholder(s) Ann AL-JABBAN" at bounding box center [406, 184] width 475 height 108
type input "Ann AKINJIRIN AL-JABBAN"
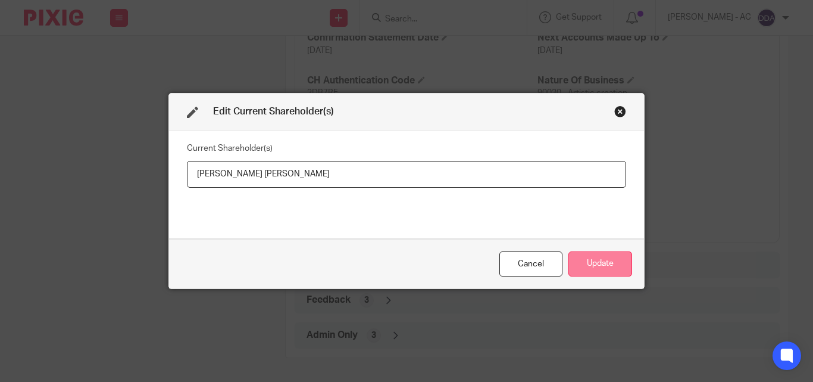
click at [588, 264] on button "Update" at bounding box center [601, 264] width 64 height 26
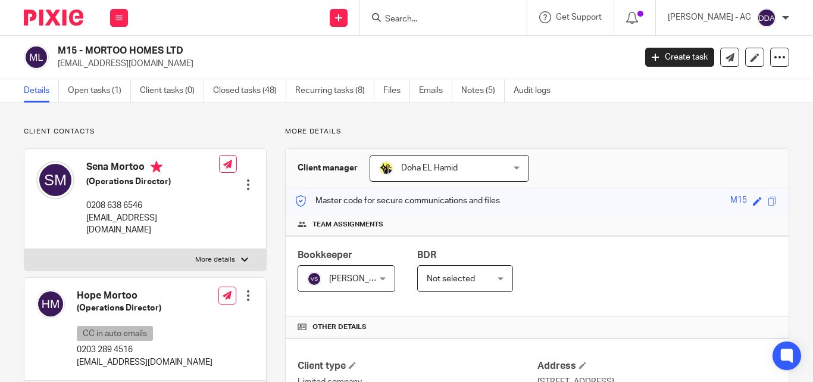
click at [223, 249] on label "More details" at bounding box center [145, 259] width 242 height 21
click at [24, 248] on input "More details" at bounding box center [24, 248] width 1 height 1
checkbox input "true"
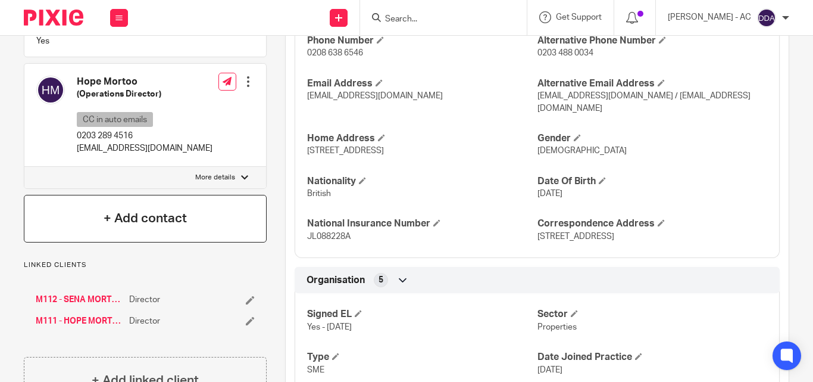
scroll to position [536, 0]
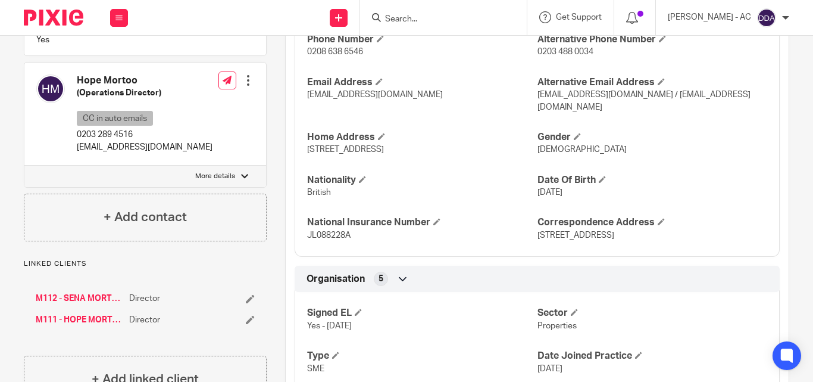
click at [234, 166] on label "More details" at bounding box center [145, 176] width 242 height 21
click at [24, 165] on input "More details" at bounding box center [24, 165] width 1 height 1
checkbox input "true"
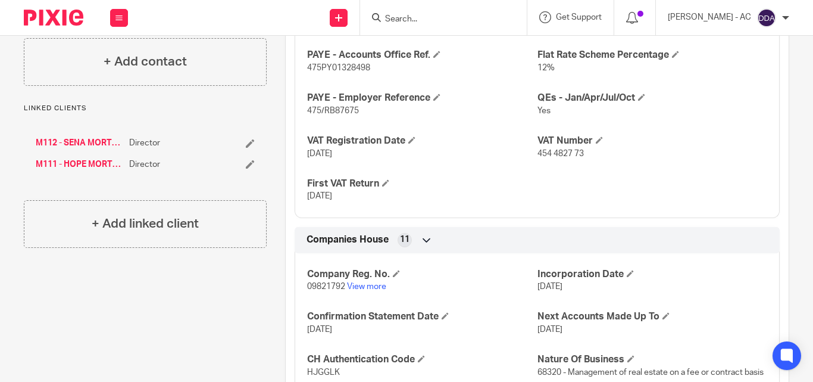
scroll to position [1291, 0]
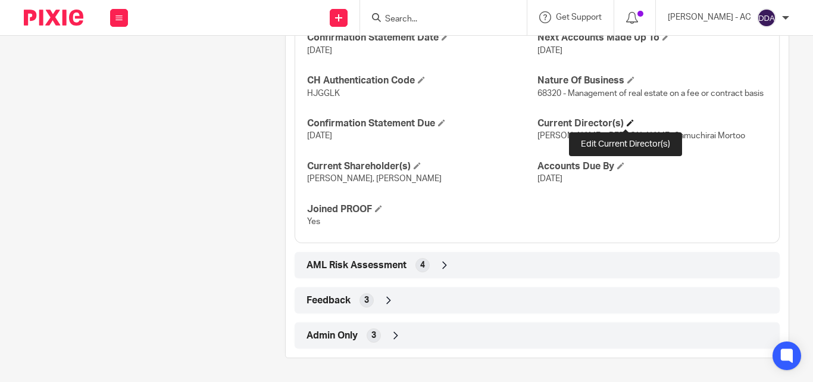
click at [627, 120] on span at bounding box center [630, 122] width 7 height 7
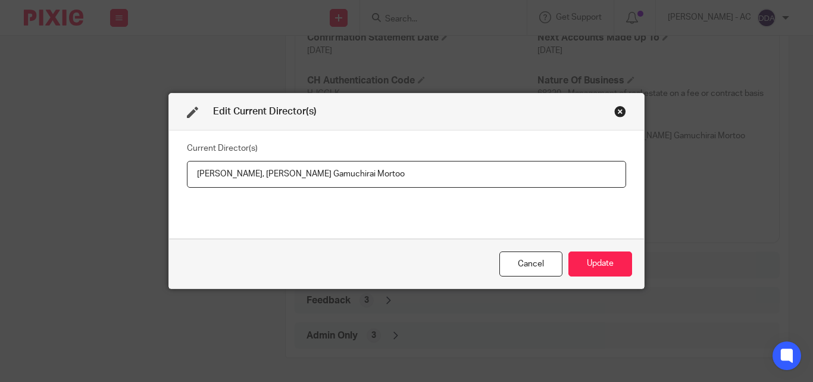
drag, startPoint x: 429, startPoint y: 175, endPoint x: 264, endPoint y: 182, distance: 165.7
click at [264, 182] on input "Sena Dale Mortoo, Hope Ratidzo Gamuchirai Mortoo" at bounding box center [406, 174] width 439 height 27
drag, startPoint x: 187, startPoint y: 173, endPoint x: 258, endPoint y: 187, distance: 72.3
click at [258, 187] on input "Sena Dale Mortoo, Mrs Hope Ratidzo Gamuchirai MORTOO" at bounding box center [406, 174] width 439 height 27
paste input "Mr Sena Dale MORTOO"
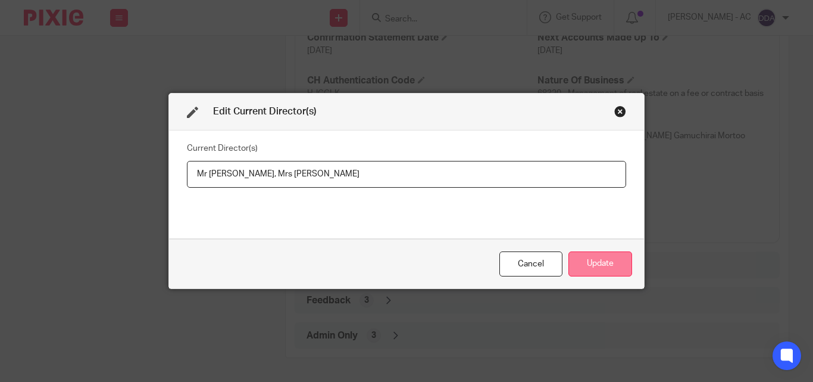
type input "Mr Sena Dale MORTOO, Mrs Hope Ratidzo Gamuchirai MORTOO"
click at [589, 261] on button "Update" at bounding box center [601, 264] width 64 height 26
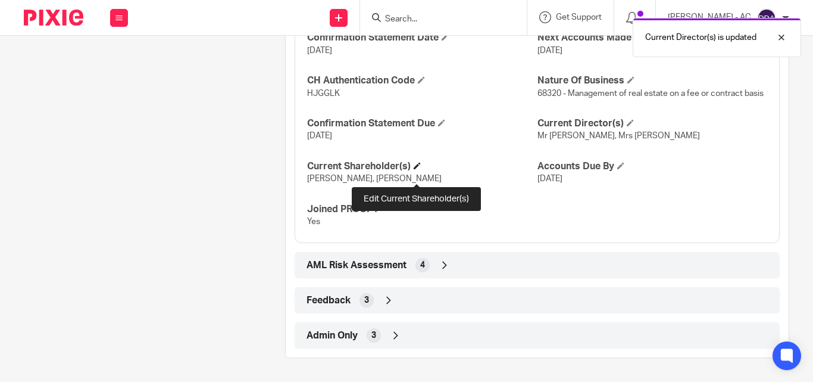
click at [419, 169] on span at bounding box center [417, 165] width 7 height 7
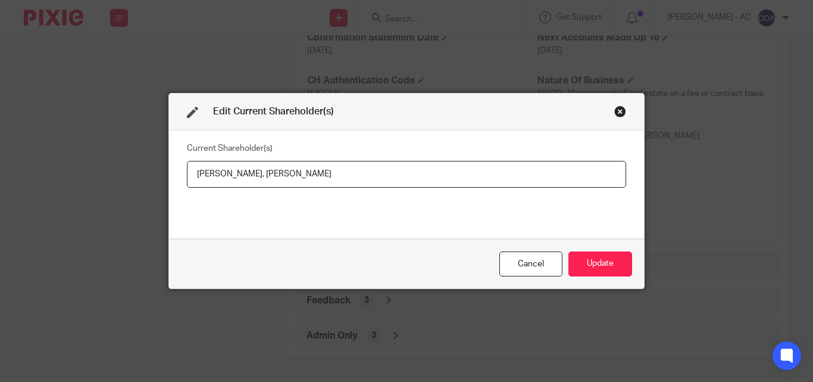
drag, startPoint x: 191, startPoint y: 170, endPoint x: 250, endPoint y: 186, distance: 61.1
click at [250, 186] on input "Hope MORTOO, Sena MORTOO" at bounding box center [406, 174] width 439 height 27
drag, startPoint x: 317, startPoint y: 177, endPoint x: 254, endPoint y: 180, distance: 63.2
click at [254, 180] on input "Hope MORTOO, Sena MORTOO" at bounding box center [406, 174] width 439 height 27
click at [583, 266] on button "Update" at bounding box center [601, 264] width 64 height 26
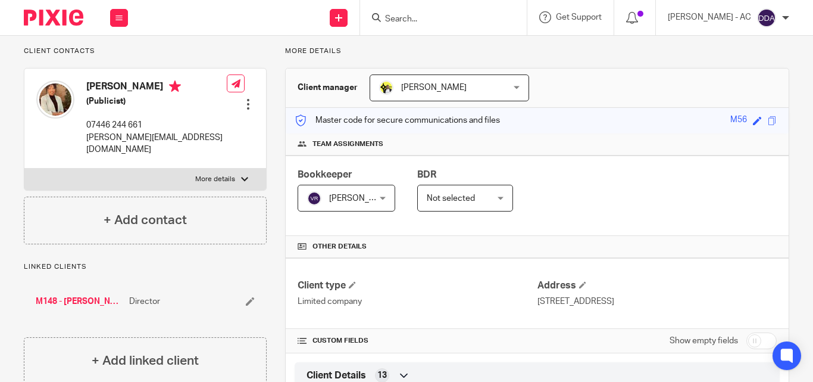
scroll to position [60, 0]
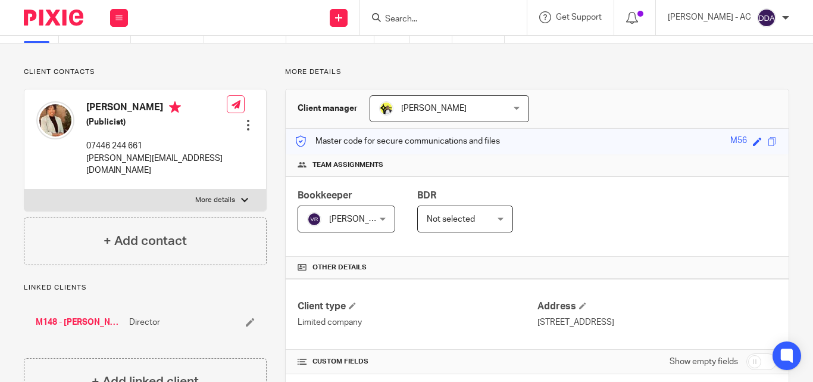
click at [242, 196] on div at bounding box center [244, 199] width 7 height 7
click at [24, 189] on input "More details" at bounding box center [24, 189] width 1 height 1
checkbox input "true"
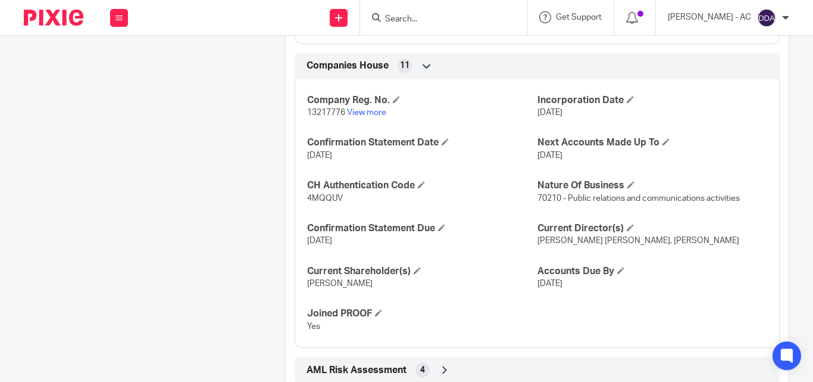
scroll to position [1201, 0]
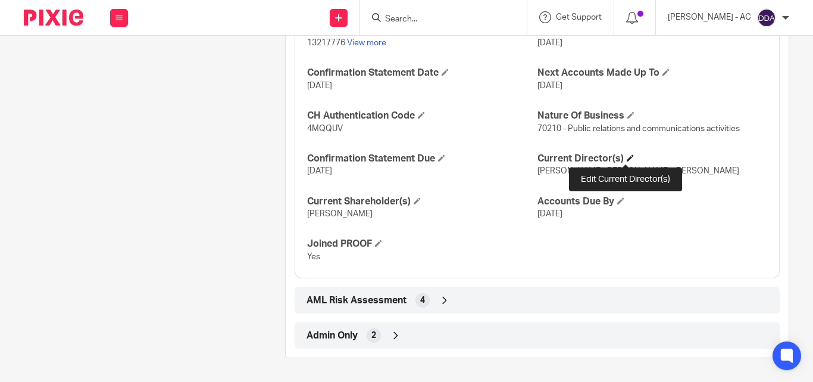
click at [627, 154] on span at bounding box center [630, 157] width 7 height 7
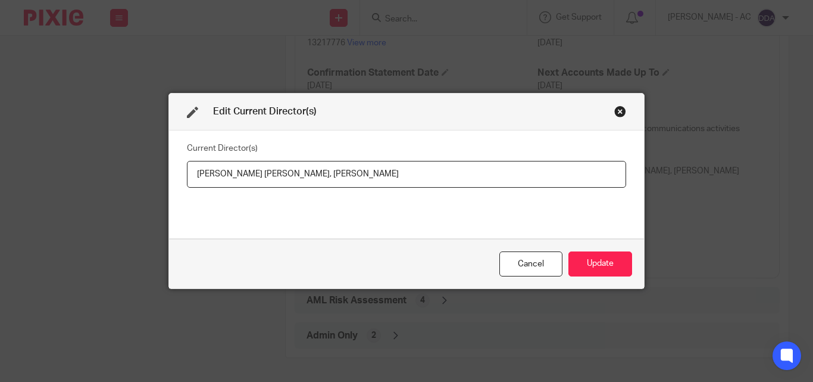
click at [621, 110] on div "Close this dialog window" at bounding box center [620, 111] width 12 height 12
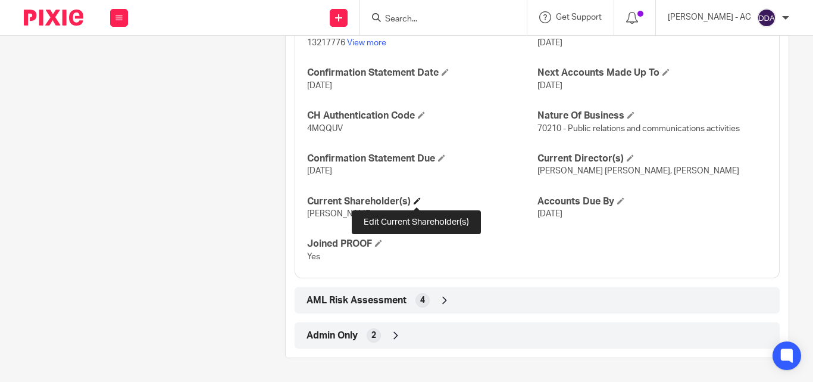
click at [419, 200] on span at bounding box center [417, 200] width 7 height 7
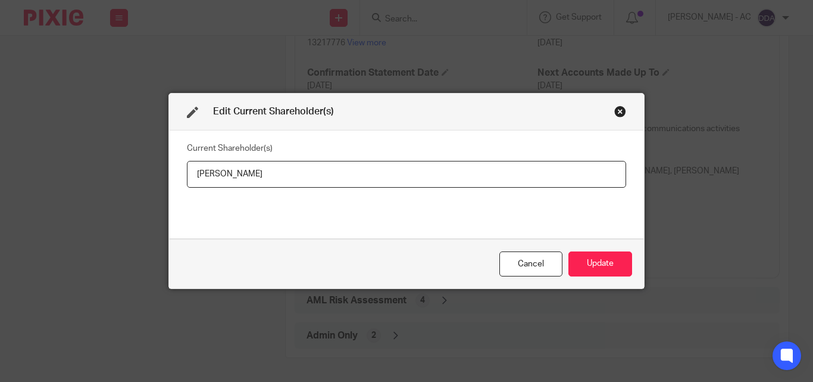
drag, startPoint x: 277, startPoint y: 171, endPoint x: 154, endPoint y: 171, distance: 123.2
click at [154, 171] on div "Edit Current Shareholder(s) Current Shareholder(s) Yazmin McKenzie Cancel Update" at bounding box center [406, 191] width 813 height 382
type input "Yazmin MCKENZIE"
click at [604, 258] on button "Update" at bounding box center [601, 264] width 64 height 26
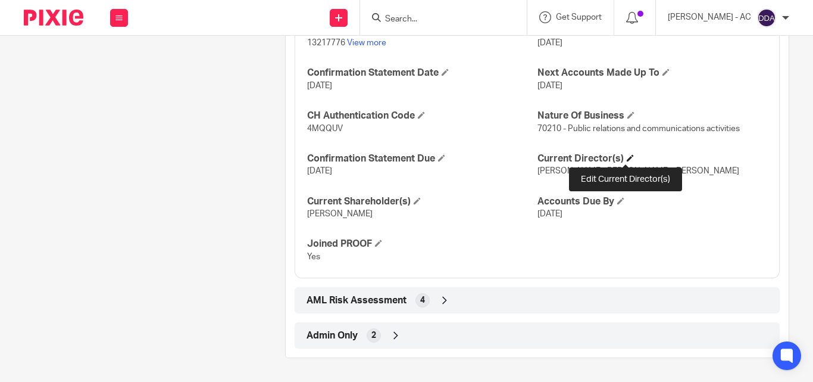
click at [627, 155] on span at bounding box center [630, 157] width 7 height 7
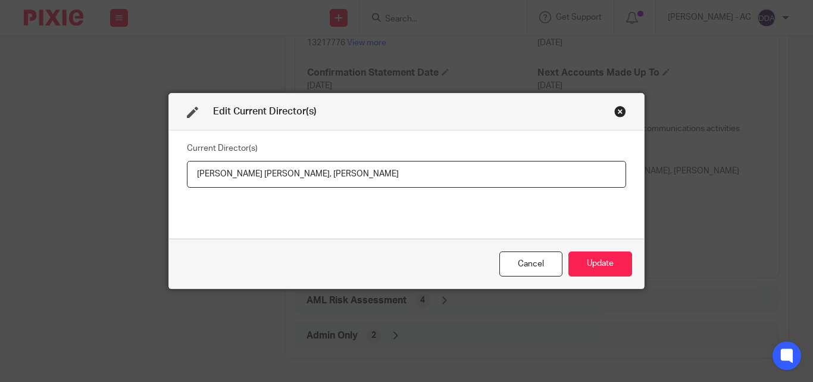
drag, startPoint x: 192, startPoint y: 173, endPoint x: 308, endPoint y: 178, distance: 116.2
click at [308, 178] on input "Yazmin Lilieth Regina McKenzie, Mrs Juliet BREMMER" at bounding box center [406, 174] width 439 height 27
type input "Miss Yazmin Lilieth Regina MCKENZIE, Mrs Juliet BREMMER"
drag, startPoint x: 435, startPoint y: 164, endPoint x: 339, endPoint y: 182, distance: 97.5
click at [339, 182] on input "Miss Yazmin Lilieth Regina MCKENZIE, Mrs Juliet BREMMER" at bounding box center [406, 174] width 439 height 27
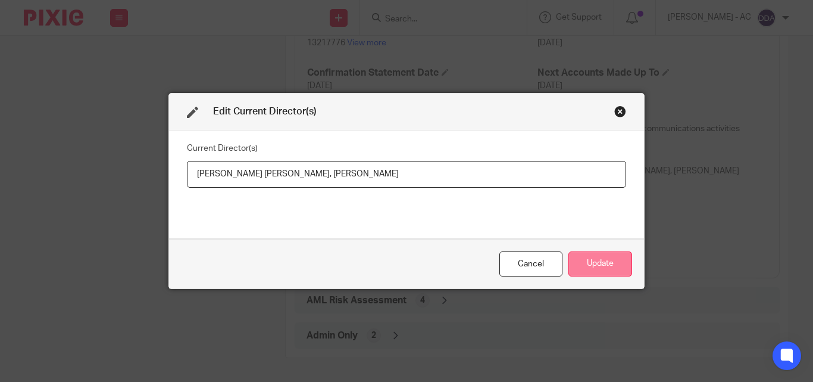
click at [598, 255] on button "Update" at bounding box center [601, 264] width 64 height 26
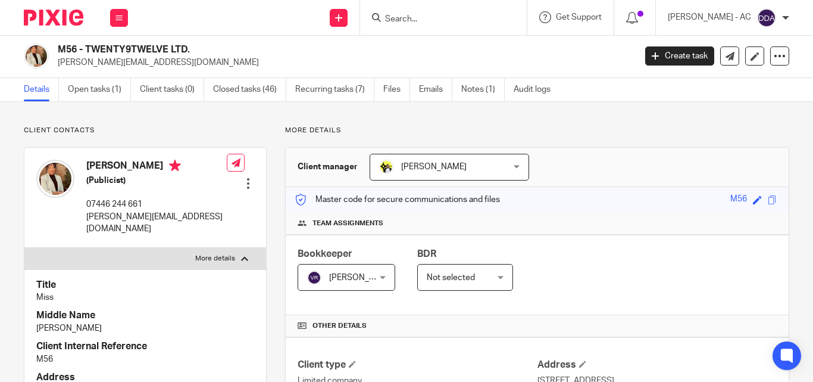
scroll to position [0, 0]
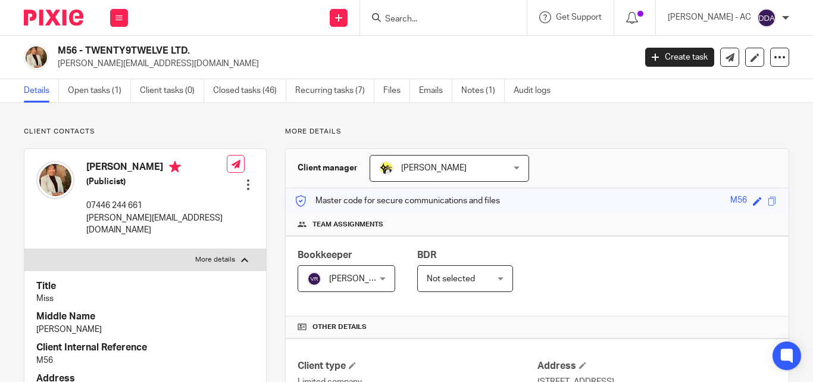
click at [625, 319] on div "Other details" at bounding box center [537, 327] width 503 height 22
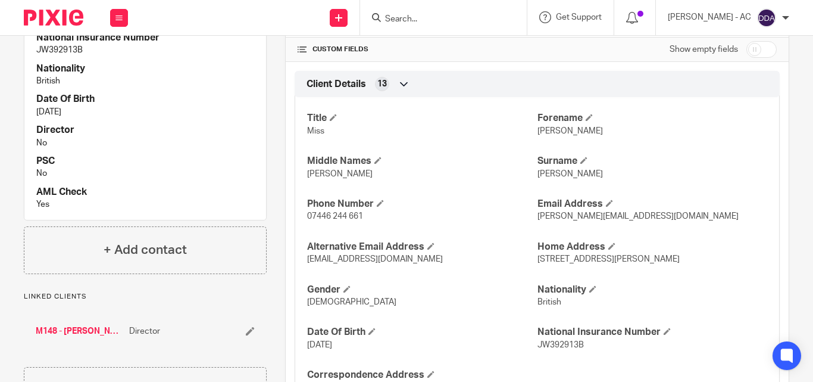
scroll to position [417, 0]
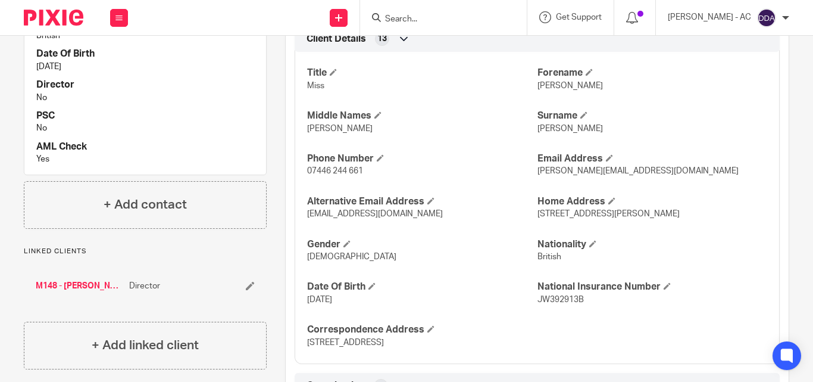
drag, startPoint x: 468, startPoint y: 214, endPoint x: 492, endPoint y: 213, distance: 23.9
click at [468, 210] on p "assistant@twenty9twelve.com" at bounding box center [422, 214] width 230 height 12
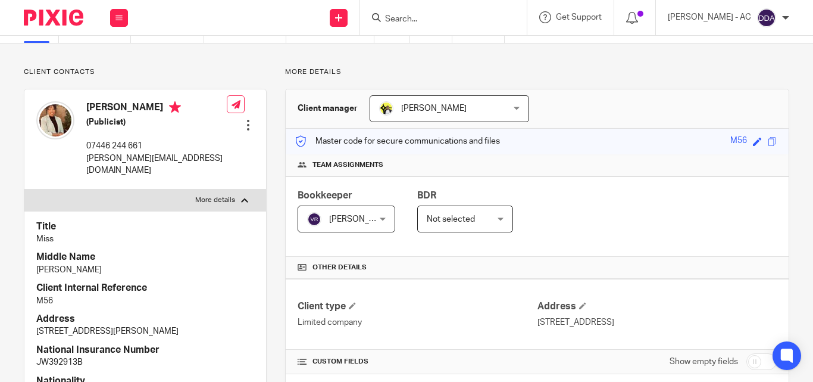
scroll to position [0, 0]
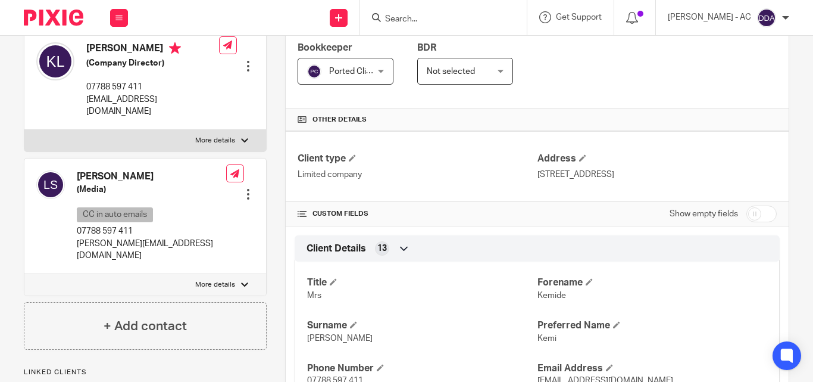
scroll to position [179, 0]
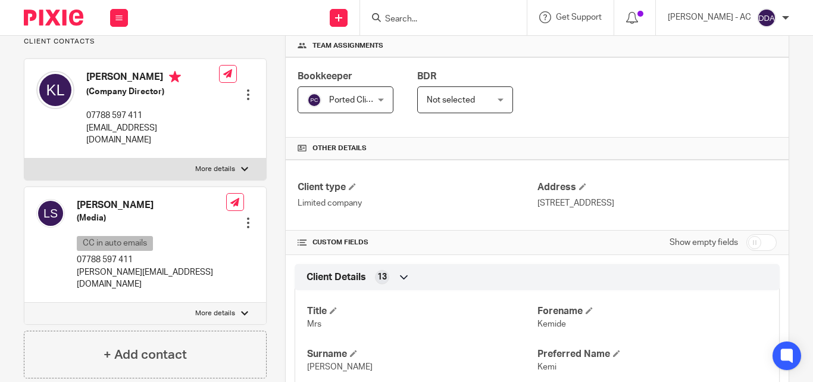
click at [231, 307] on label "More details" at bounding box center [145, 312] width 242 height 21
click at [24, 302] on input "More details" at bounding box center [24, 302] width 1 height 1
checkbox input "true"
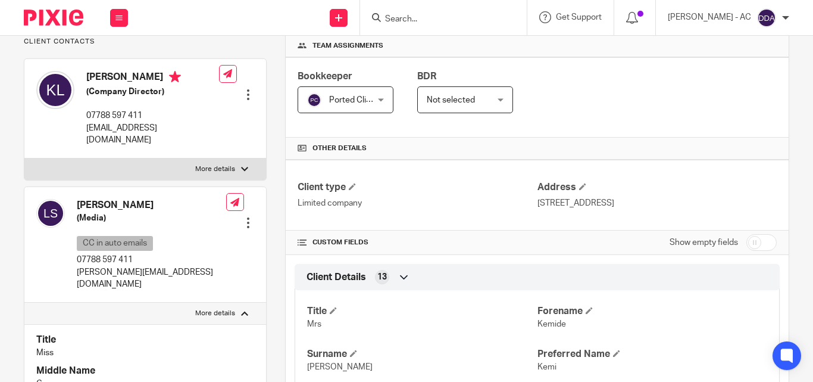
click at [245, 174] on label "More details" at bounding box center [145, 168] width 242 height 21
click at [24, 158] on input "More details" at bounding box center [24, 158] width 1 height 1
checkbox input "true"
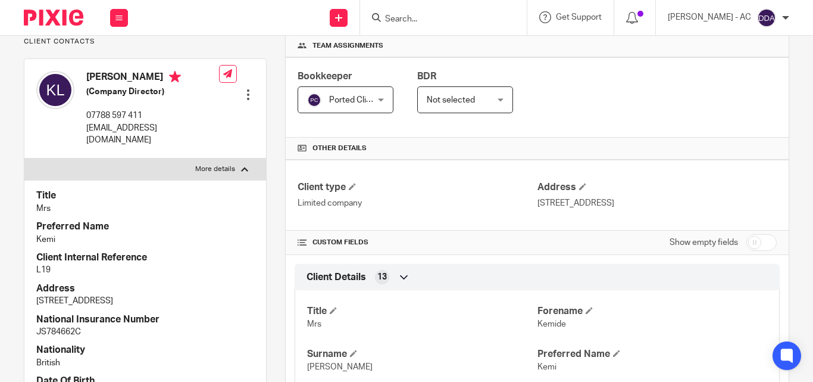
click at [221, 195] on h4 "Title" at bounding box center [145, 195] width 218 height 13
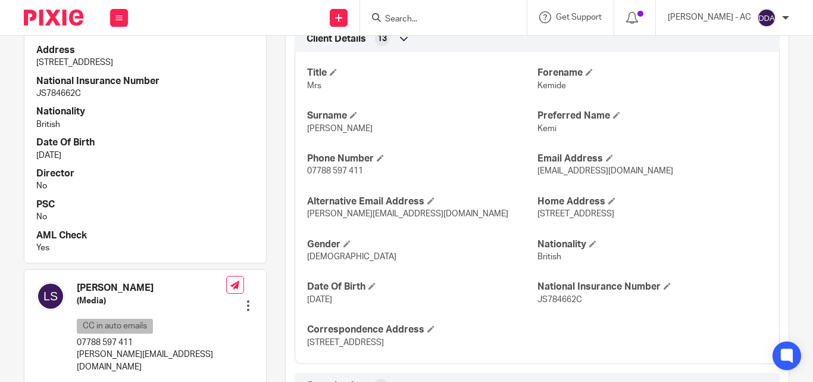
scroll to position [714, 0]
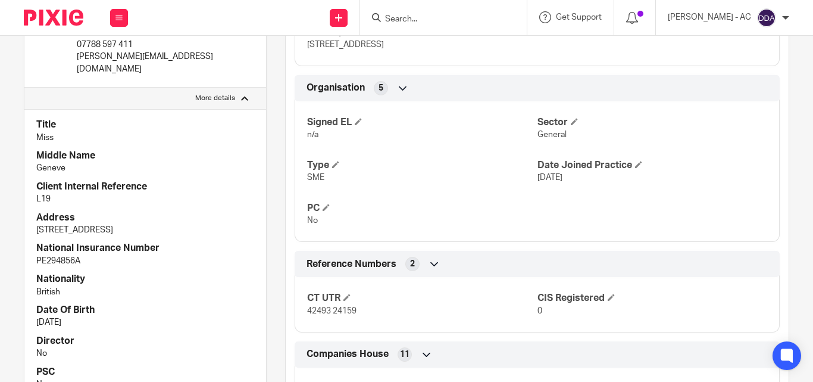
click at [209, 180] on div "Client Internal Reference L19" at bounding box center [145, 192] width 218 height 25
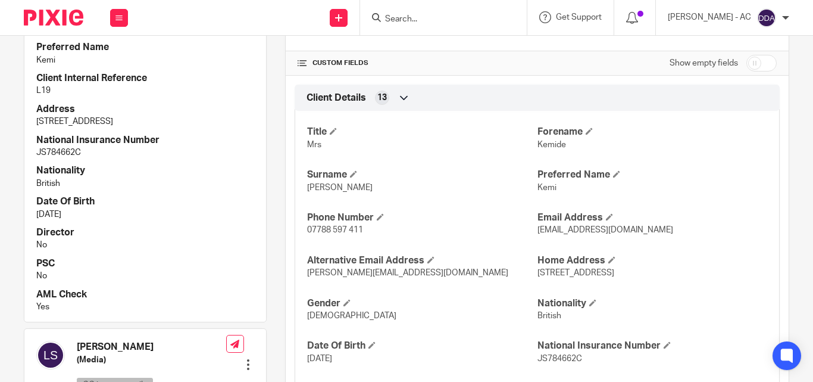
scroll to position [357, 0]
click at [436, 254] on div "Title Mrs Forename Kemide Surname Lawson Preferred Name Kemi Phone Number 07788…" at bounding box center [537, 262] width 485 height 321
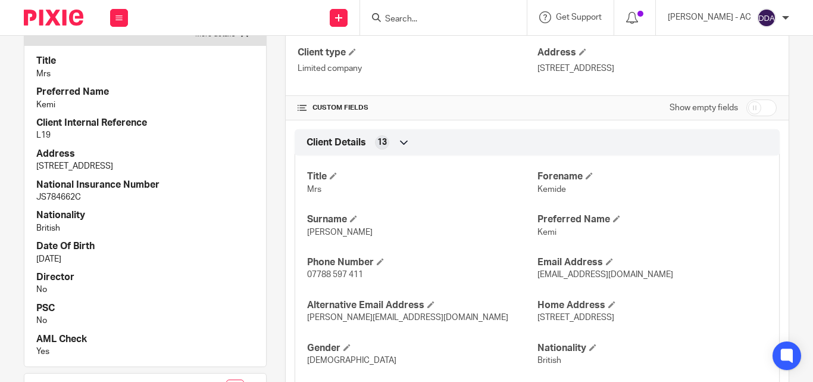
scroll to position [298, 0]
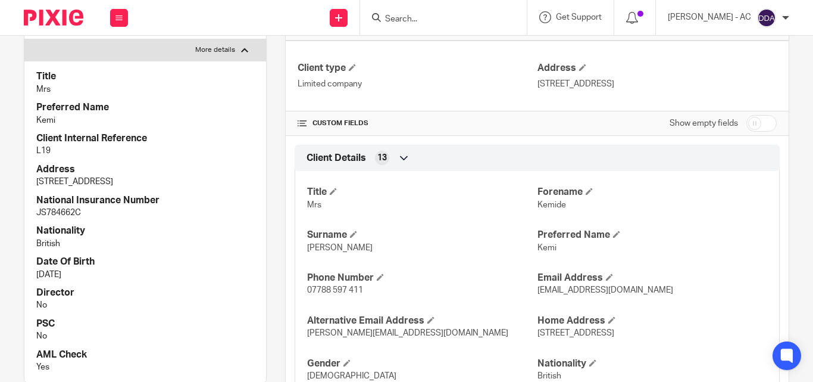
click at [448, 182] on div "Title Mrs Forename Kemide Surname Lawson Preferred Name Kemi Phone Number 07788…" at bounding box center [537, 322] width 485 height 321
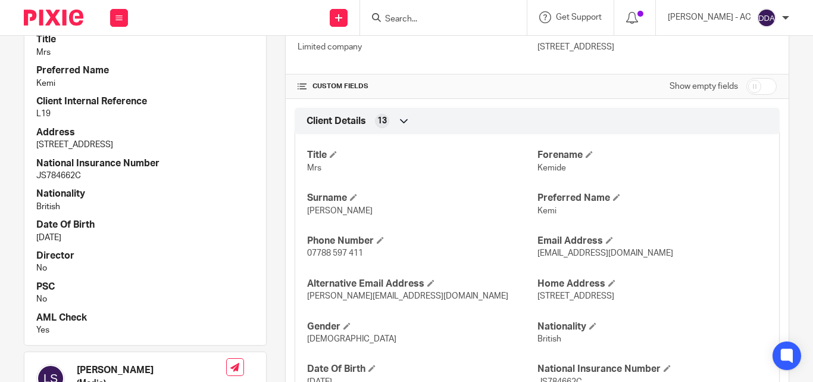
scroll to position [357, 0]
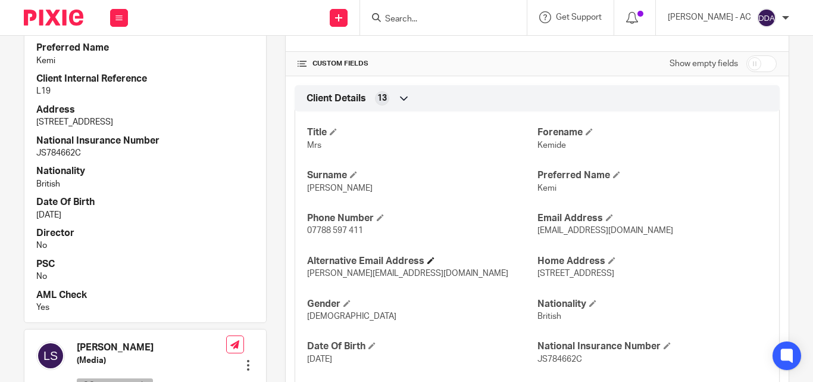
click at [461, 266] on h4 "Alternative Email Address" at bounding box center [422, 261] width 230 height 13
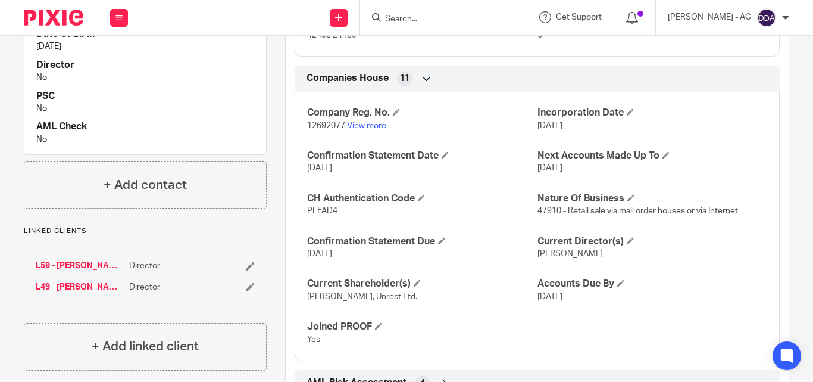
scroll to position [1073, 0]
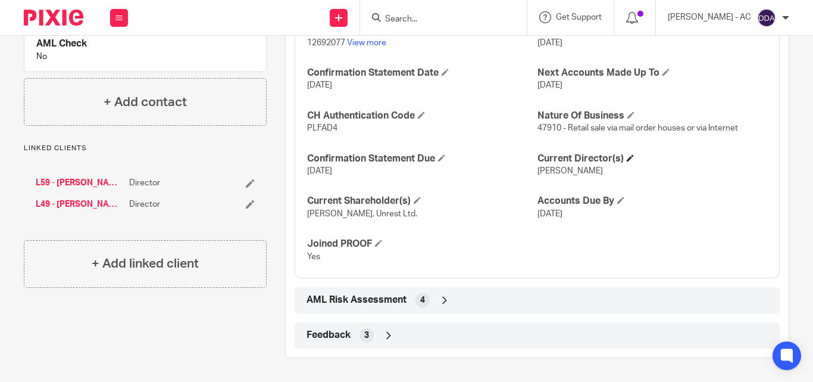
click at [629, 160] on h4 "Current Director(s)" at bounding box center [653, 158] width 230 height 13
click at [621, 159] on h4 "Current Director(s)" at bounding box center [653, 158] width 230 height 13
click at [616, 159] on h4 "Current Director(s)" at bounding box center [653, 158] width 230 height 13
click at [617, 159] on h4 "Current Director(s)" at bounding box center [653, 158] width 230 height 13
click at [627, 158] on span at bounding box center [630, 157] width 7 height 7
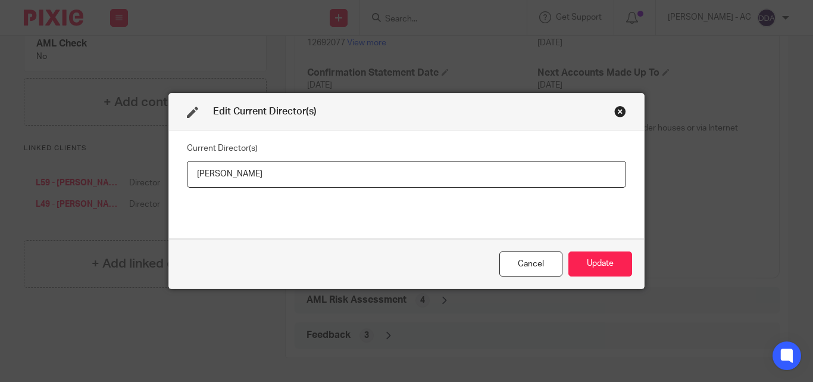
drag, startPoint x: 188, startPoint y: 164, endPoint x: 248, endPoint y: 167, distance: 59.6
click at [248, 167] on input "Kemide Lawson, Lara Senbanjo" at bounding box center [406, 174] width 439 height 27
drag, startPoint x: 361, startPoint y: 176, endPoint x: 276, endPoint y: 180, distance: 84.6
click at [276, 180] on input "Mrs Kemide LAWSON, Lara Senbanjo" at bounding box center [406, 174] width 439 height 27
paste input "Miss Lara SENBANJO"
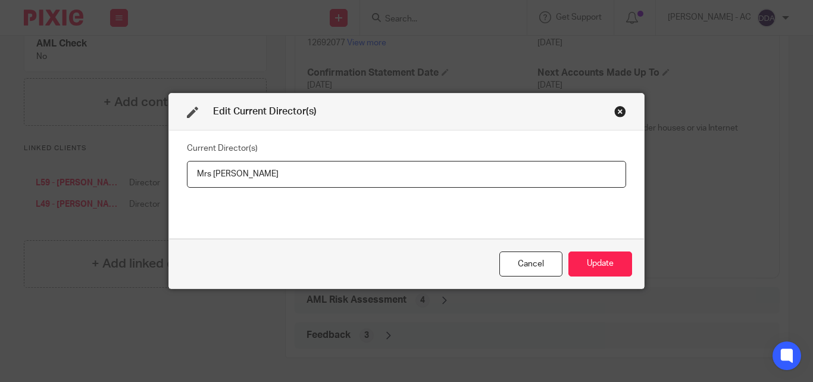
click at [342, 183] on input "Mrs Kemide LAWSON, Lara Senbanjo" at bounding box center [406, 174] width 439 height 27
drag, startPoint x: 342, startPoint y: 180, endPoint x: 278, endPoint y: 178, distance: 63.8
click at [278, 178] on input "Mrs Kemide LAWSON, Lara Senbanjo" at bounding box center [406, 174] width 439 height 27
paste input "Miss Lara SENBANJO"
type input "Mrs Kemide LAWSON, Miss Lara SENBANJO"
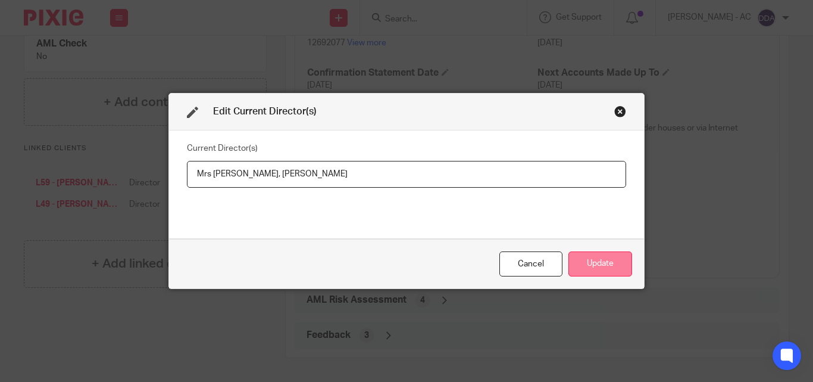
click at [569, 263] on button "Update" at bounding box center [601, 264] width 64 height 26
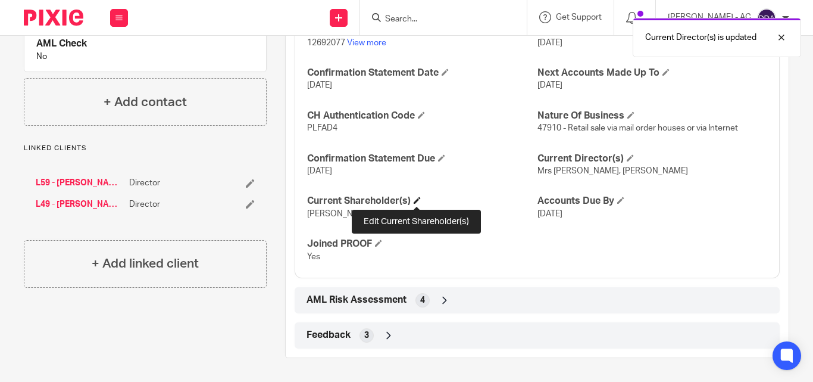
click at [414, 202] on span at bounding box center [417, 199] width 7 height 7
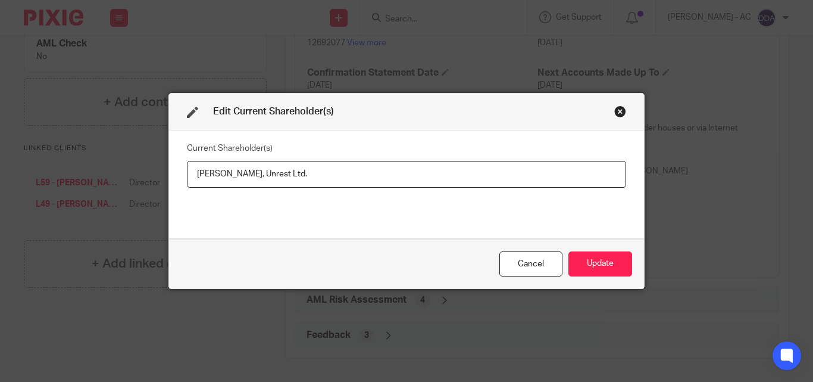
drag, startPoint x: 183, startPoint y: 171, endPoint x: 255, endPoint y: 188, distance: 73.9
click at [255, 188] on div "Current Shareholder(s) Kemide Lawson, Lara Senbanjo, Unrest Ltd." at bounding box center [406, 183] width 439 height 89
click at [254, 186] on input "Kemide Lawson, Lara Senbanjo, Unrest Ltd." at bounding box center [406, 174] width 439 height 27
drag, startPoint x: 186, startPoint y: 167, endPoint x: 250, endPoint y: 180, distance: 65.2
click at [250, 180] on input "Kemide Lawson, Lara Senbanjo, Unrest Ltd." at bounding box center [406, 174] width 439 height 27
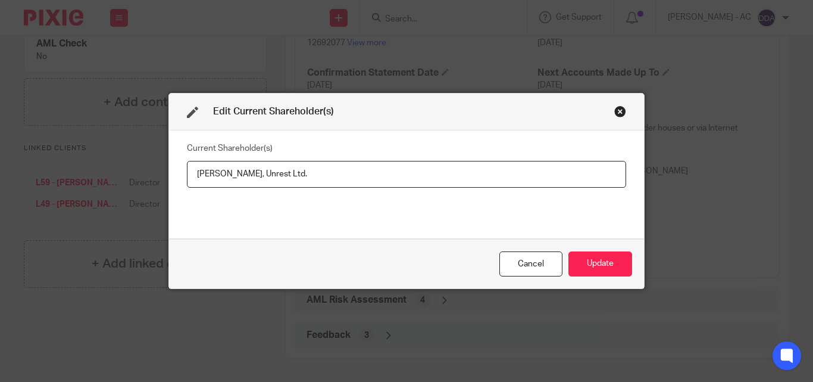
drag, startPoint x: 262, startPoint y: 176, endPoint x: 314, endPoint y: 178, distance: 52.4
click at [314, 178] on input "Kemide LAWSON, Lara Senbanjo, Unrest Ltd." at bounding box center [406, 174] width 439 height 27
paste input "ENBANJO"
drag, startPoint x: 392, startPoint y: 171, endPoint x: 329, endPoint y: 183, distance: 64.8
click at [329, 183] on input "Kemide LAWSON, Lara SENBANJO, Unrest Ltd." at bounding box center [406, 174] width 439 height 27
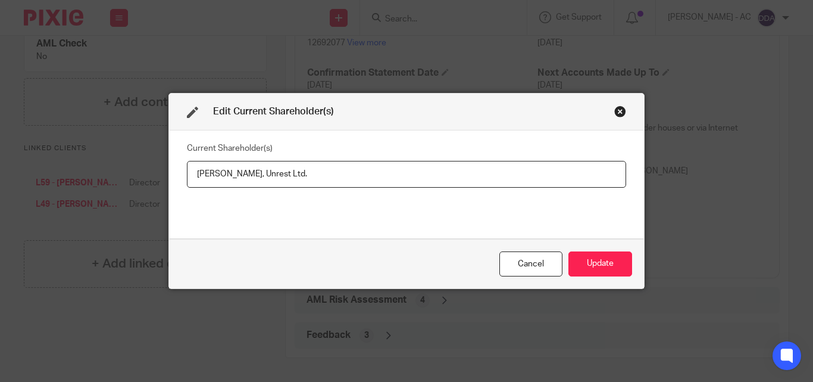
paste input "NREST UK TRADING LIMITED"
type input "Kemide LAWSON, Lara SENBANJO, UNREST UK TRADING LIMITED"
click at [594, 260] on button "Update" at bounding box center [601, 264] width 64 height 26
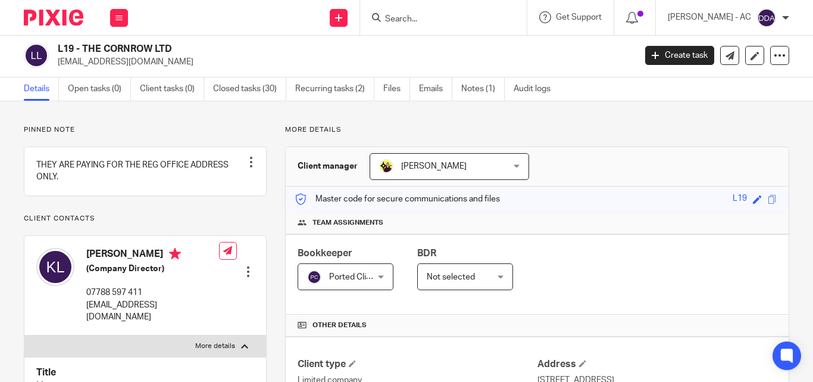
scroll to position [0, 0]
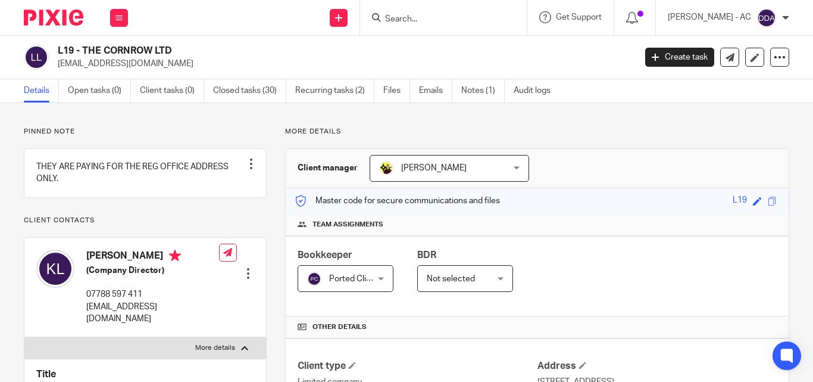
click at [633, 284] on div "Bookkeeper Ported Clients Ported Clients Not selected Abhay Jayswal Akhil Siby …" at bounding box center [537, 276] width 503 height 80
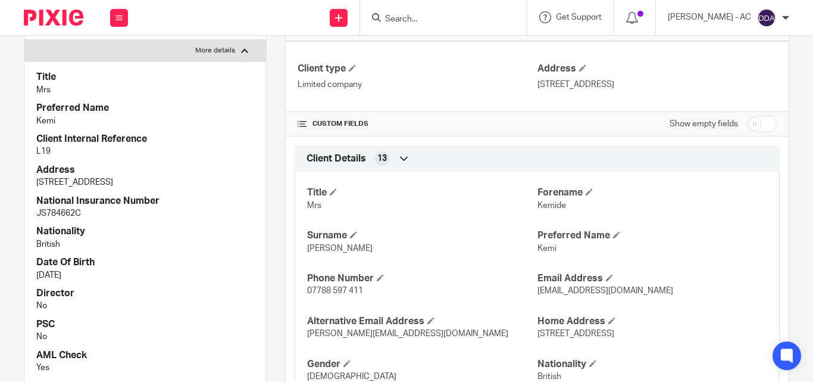
scroll to position [298, 0]
click at [241, 210] on p "JS784662C" at bounding box center [145, 213] width 218 height 12
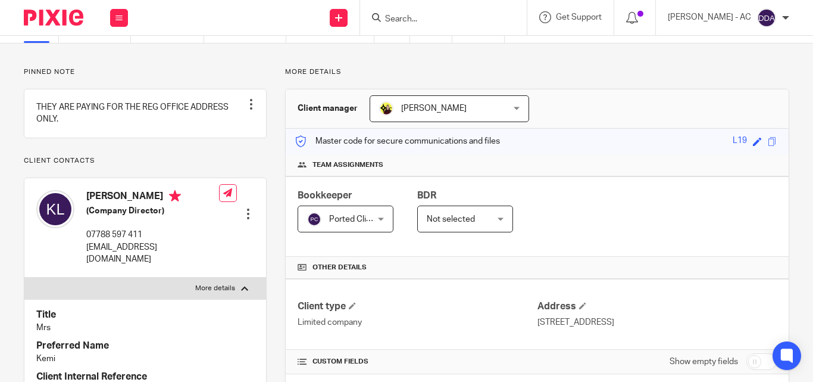
scroll to position [0, 0]
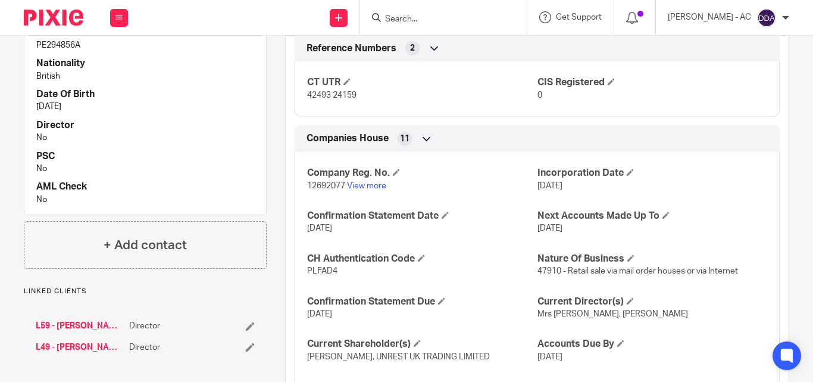
scroll to position [1085, 0]
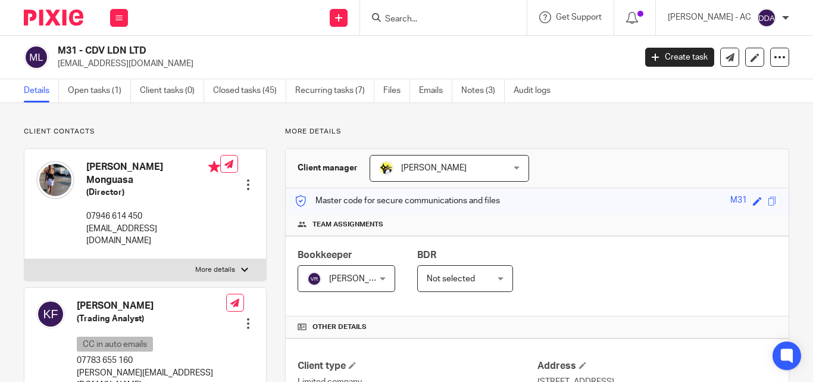
click at [226, 265] on p "More details" at bounding box center [215, 270] width 40 height 10
click at [24, 258] on input "More details" at bounding box center [24, 258] width 1 height 1
checkbox input "true"
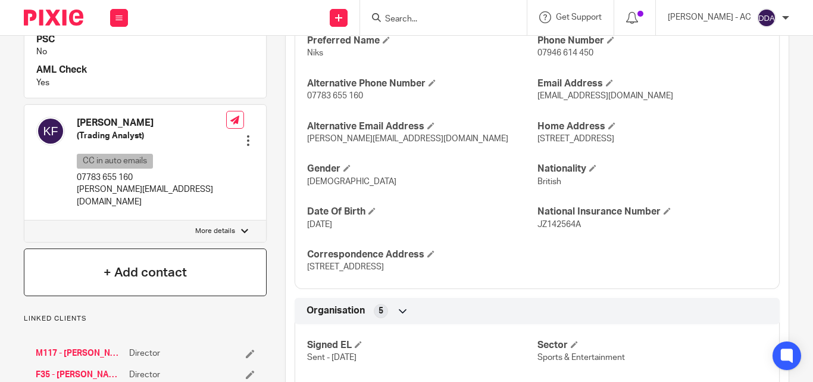
scroll to position [536, 0]
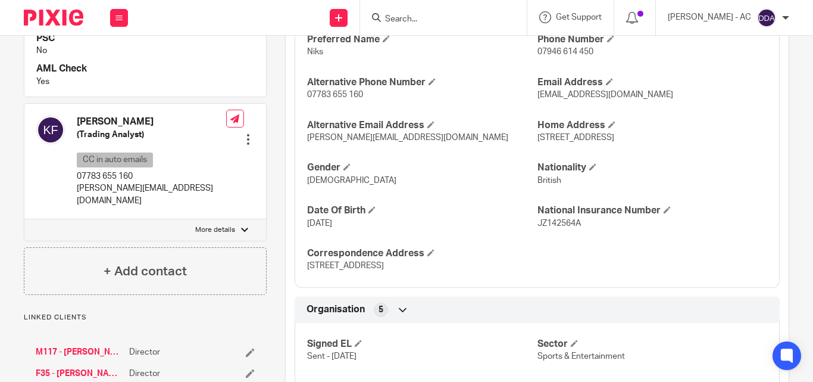
click at [237, 219] on label "More details" at bounding box center [145, 229] width 242 height 21
click at [24, 219] on input "More details" at bounding box center [24, 219] width 1 height 1
checkbox input "true"
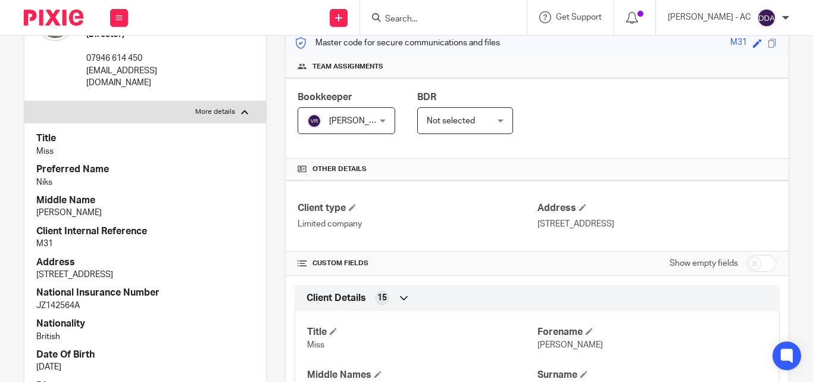
scroll to position [179, 0]
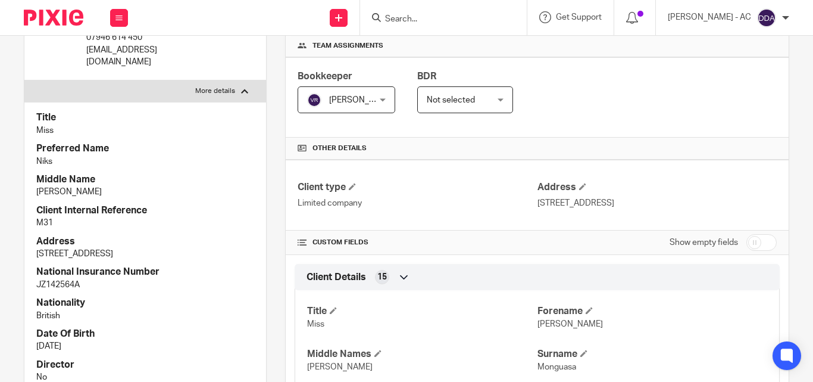
click at [161, 340] on p "22 May 1994" at bounding box center [145, 346] width 218 height 12
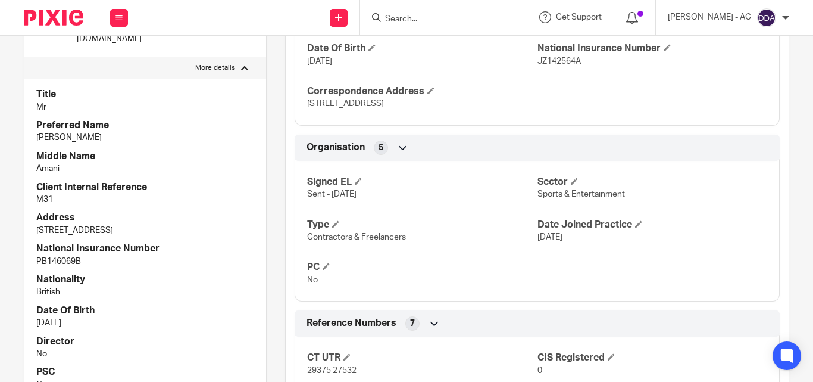
scroll to position [714, 0]
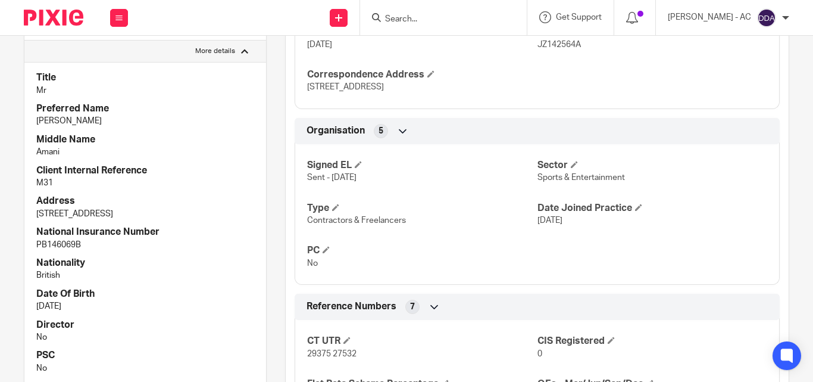
click at [557, 246] on div "Signed EL Sent - 07-09-2021 Sector Sports & Entertainment Type Contractors & Fr…" at bounding box center [537, 209] width 485 height 149
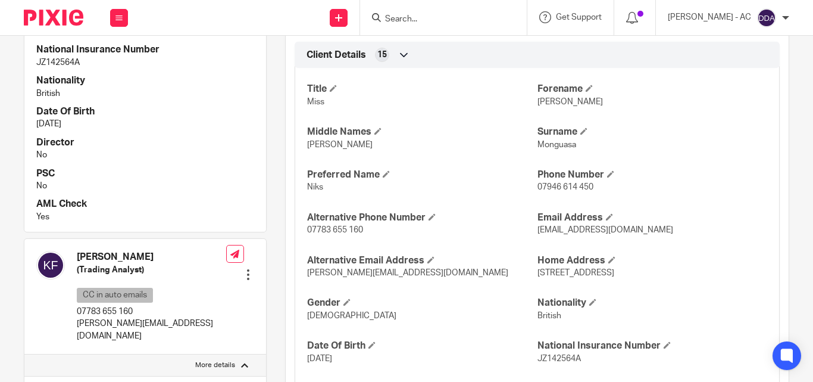
scroll to position [417, 0]
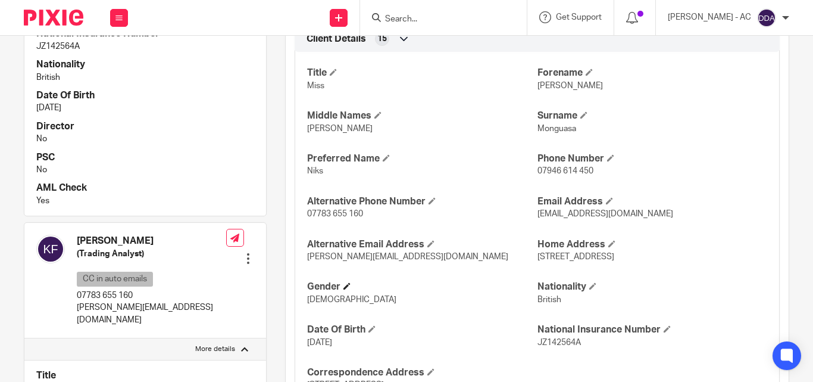
click at [422, 289] on h4 "Gender" at bounding box center [422, 286] width 230 height 13
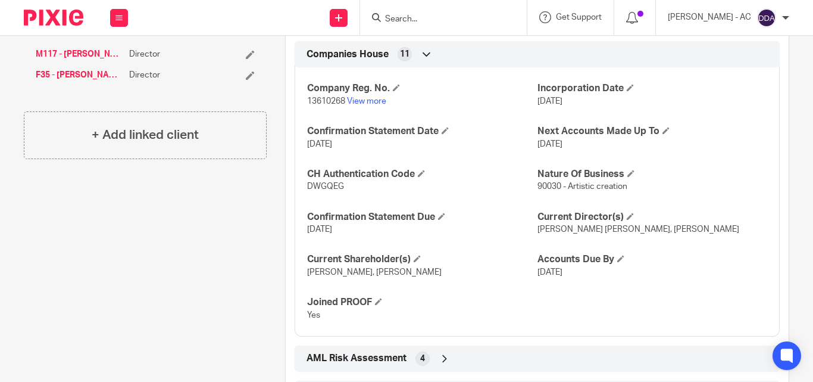
scroll to position [1279, 0]
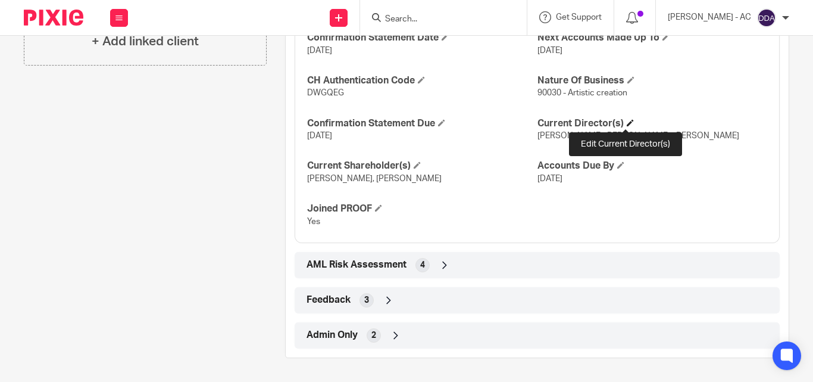
click at [628, 119] on span at bounding box center [630, 122] width 7 height 7
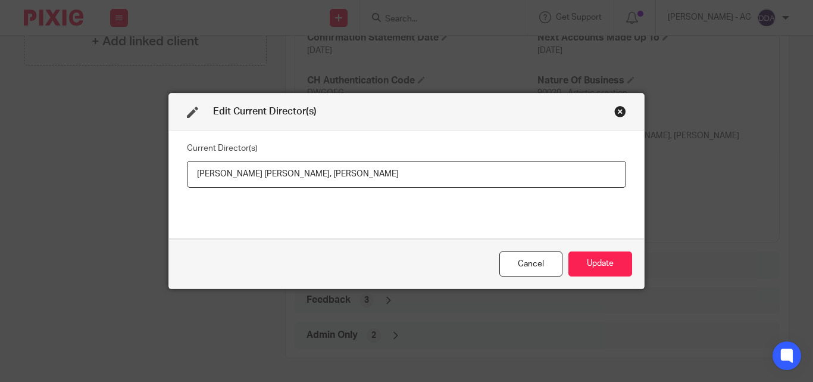
drag, startPoint x: 409, startPoint y: 176, endPoint x: 297, endPoint y: 177, distance: 111.9
click at [297, 177] on input "Nakeitha Nancy Monguasa, Khamal Ferdinand" at bounding box center [406, 174] width 439 height 27
drag, startPoint x: 292, startPoint y: 174, endPoint x: 192, endPoint y: 189, distance: 101.0
click at [192, 189] on div "Current Director(s) Nakeitha Nancy Monguasa, Mr Khamal FERDINAND" at bounding box center [406, 183] width 439 height 89
paste input "Miss Nakeitha Nancy MONGUASA"
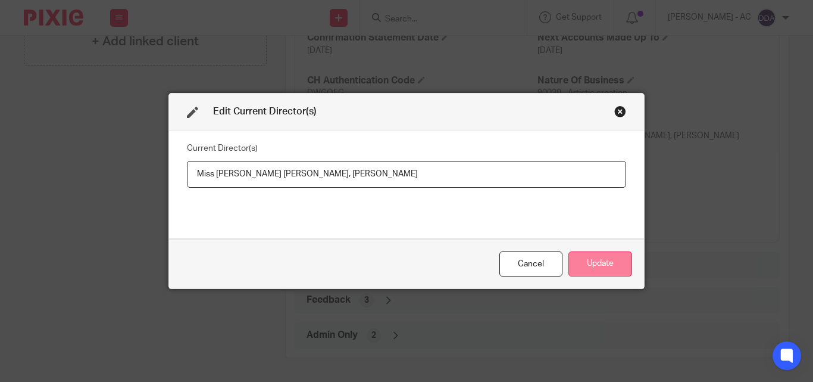
type input "Miss Nakeitha Nancy MONGUASA, Mr Khamal FERDINAND"
click at [617, 263] on button "Update" at bounding box center [601, 264] width 64 height 26
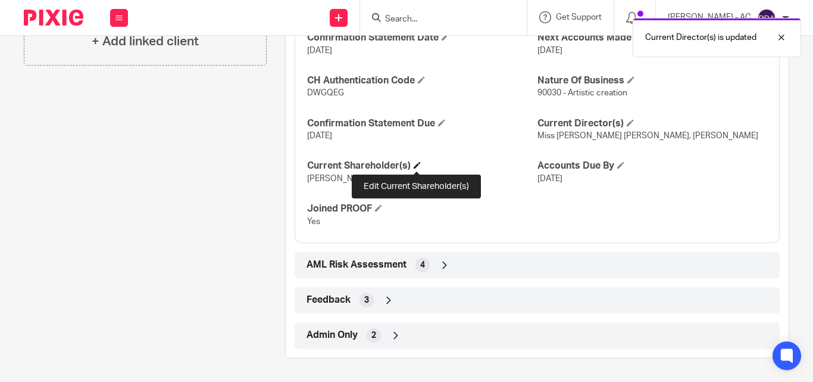
click at [417, 164] on span at bounding box center [417, 164] width 7 height 7
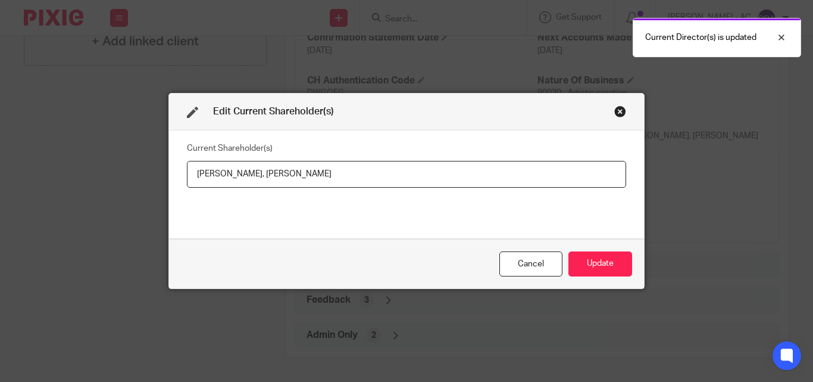
drag, startPoint x: 182, startPoint y: 173, endPoint x: 192, endPoint y: 173, distance: 10.1
click at [192, 173] on div "Current Shareholder(s) Nakeitha MONGUASA, Khamal FERDINAND" at bounding box center [406, 184] width 475 height 108
drag, startPoint x: 192, startPoint y: 173, endPoint x: 272, endPoint y: 180, distance: 80.1
click at [272, 180] on input "Nakeitha MONGUASA, Khamal FERDINAND" at bounding box center [406, 174] width 439 height 27
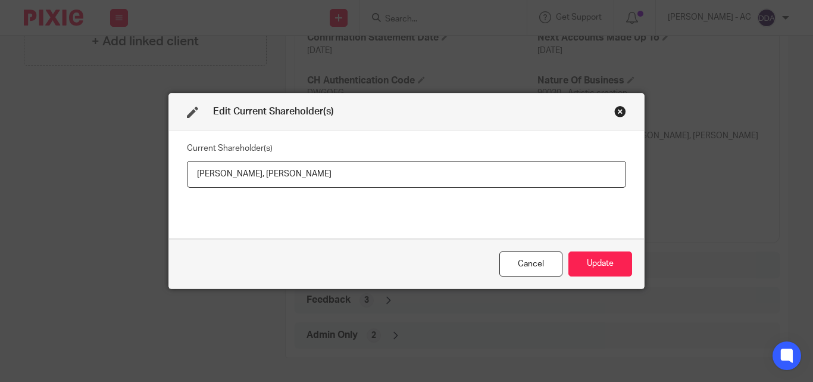
drag, startPoint x: 391, startPoint y: 172, endPoint x: 277, endPoint y: 183, distance: 114.3
click at [277, 183] on input "Nakeitha MONGUASA, Khamal FERDINAND" at bounding box center [406, 174] width 439 height 27
click at [579, 264] on button "Update" at bounding box center [601, 264] width 64 height 26
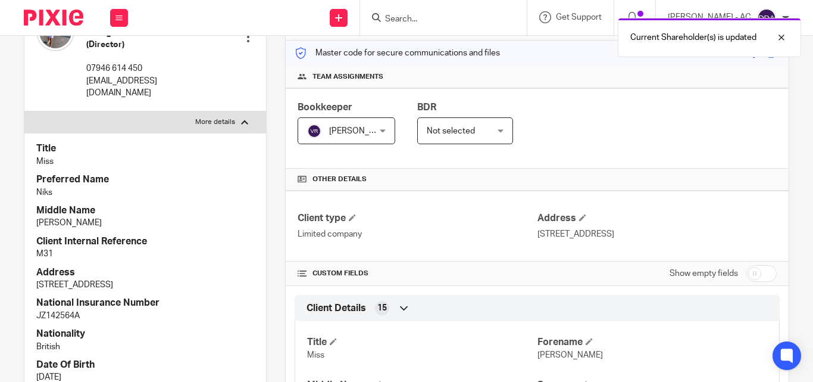
scroll to position [0, 0]
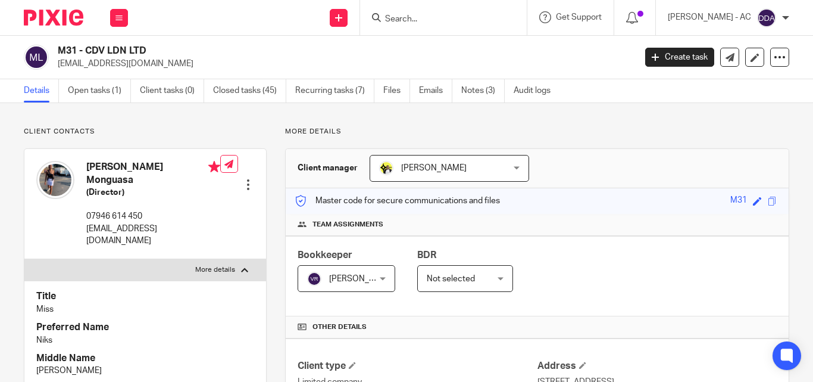
click at [541, 265] on div "Bookkeeper Vipul Rawal Vipul Rawal Not selected Abhay Jayswal Akhil Siby - Bill…" at bounding box center [537, 276] width 503 height 80
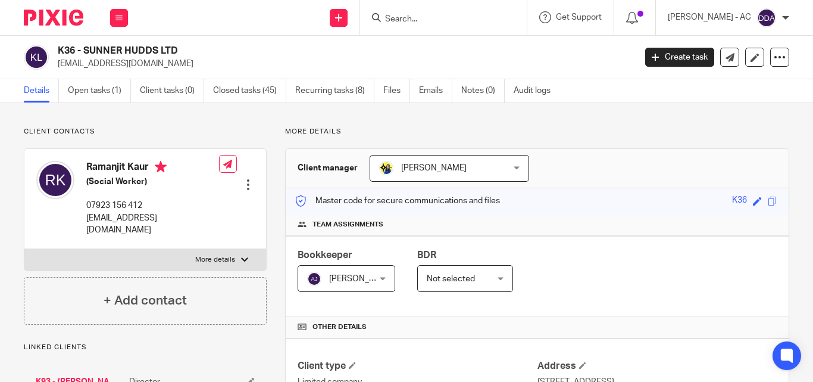
click at [225, 233] on div "[PERSON_NAME] (Social Worker) 07923 156 412 [EMAIL_ADDRESS][DOMAIN_NAME] Edit c…" at bounding box center [145, 198] width 242 height 99
click at [225, 255] on p "More details" at bounding box center [215, 260] width 40 height 10
click at [24, 249] on input "More details" at bounding box center [24, 248] width 1 height 1
checkbox input "true"
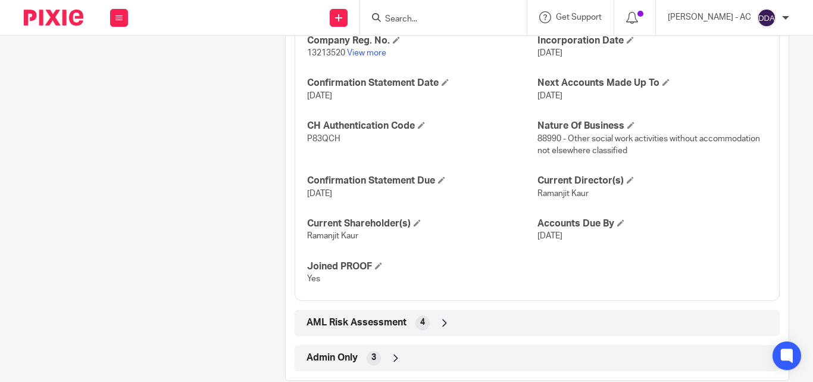
scroll to position [1213, 0]
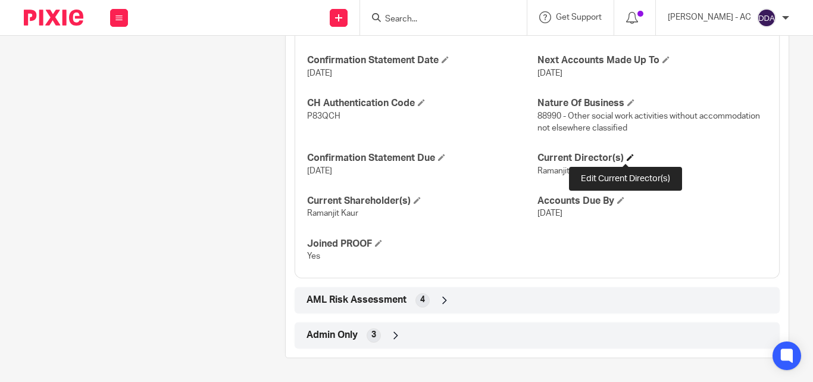
click at [628, 156] on span at bounding box center [630, 157] width 7 height 7
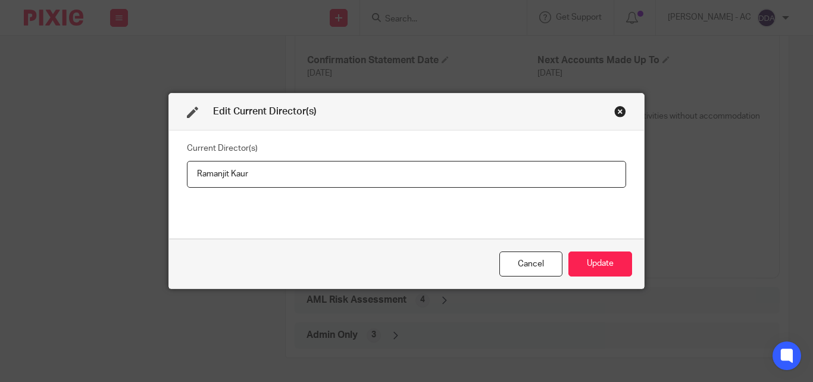
drag, startPoint x: 271, startPoint y: 168, endPoint x: 171, endPoint y: 185, distance: 101.4
click at [171, 185] on div "Current Director(s) Ramanjit Kaur" at bounding box center [406, 184] width 475 height 108
type input "Ms Ramanjit KAUR"
click at [612, 264] on button "Update" at bounding box center [601, 264] width 64 height 26
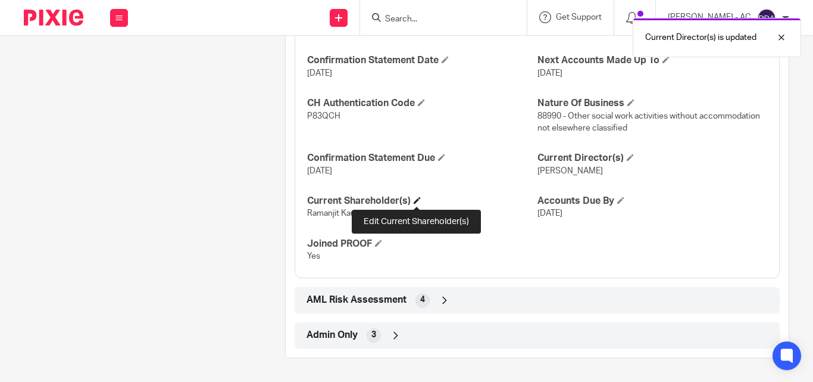
click at [418, 200] on span at bounding box center [417, 199] width 7 height 7
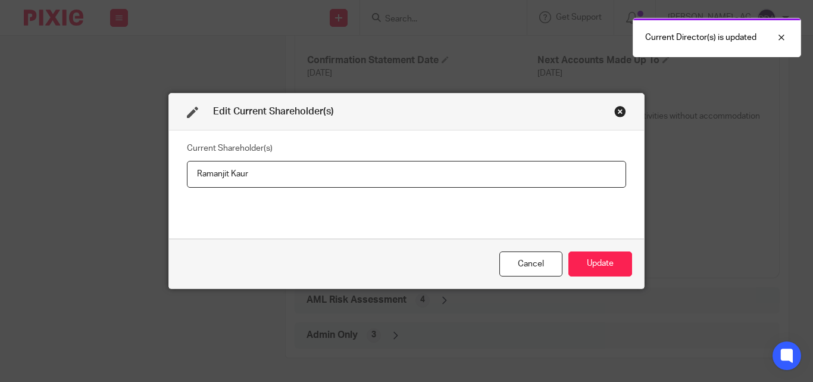
drag, startPoint x: 277, startPoint y: 171, endPoint x: 172, endPoint y: 179, distance: 105.7
click at [172, 179] on div "Current Shareholder(s) Ramanjit Kaur" at bounding box center [406, 184] width 475 height 108
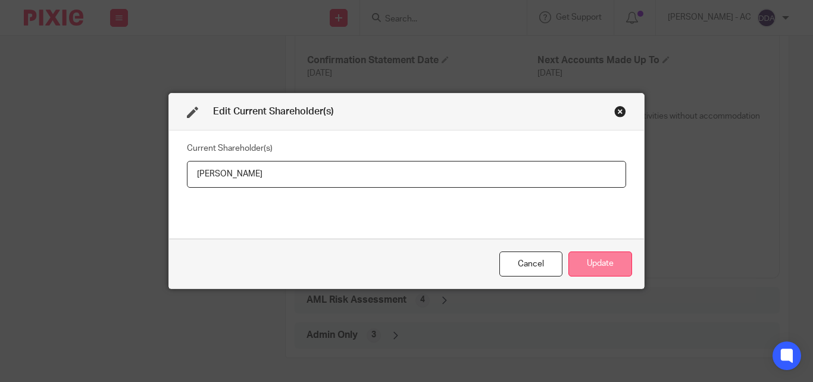
type input "Ramanjit KAUR"
click at [613, 258] on button "Update" at bounding box center [601, 264] width 64 height 26
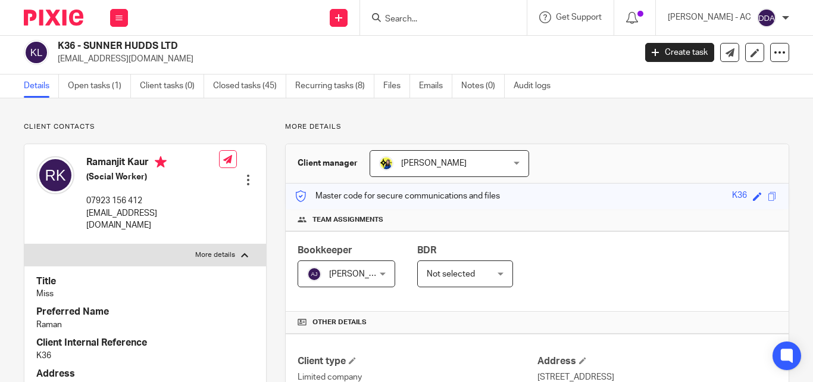
scroll to position [0, 0]
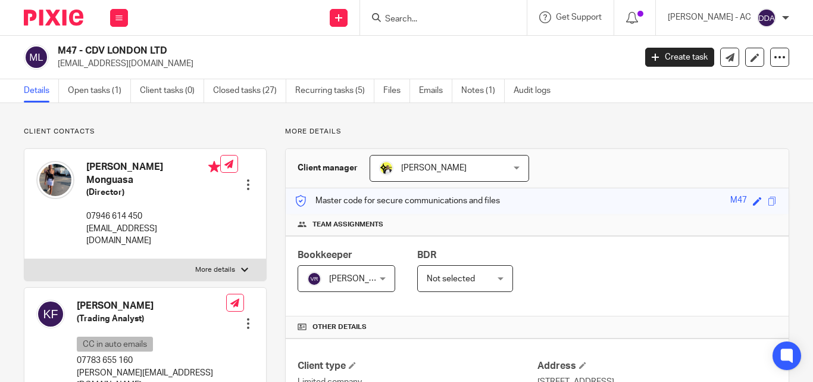
click at [601, 269] on div "Bookkeeper [PERSON_NAME] [PERSON_NAME] Not selected [PERSON_NAME] [PERSON_NAME]…" at bounding box center [537, 276] width 503 height 80
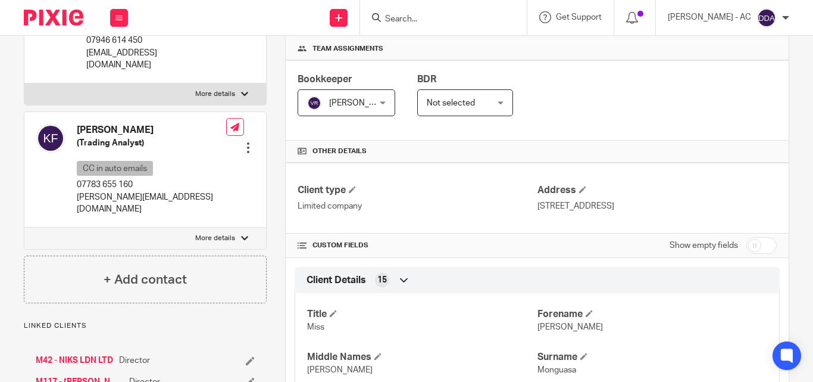
scroll to position [238, 0]
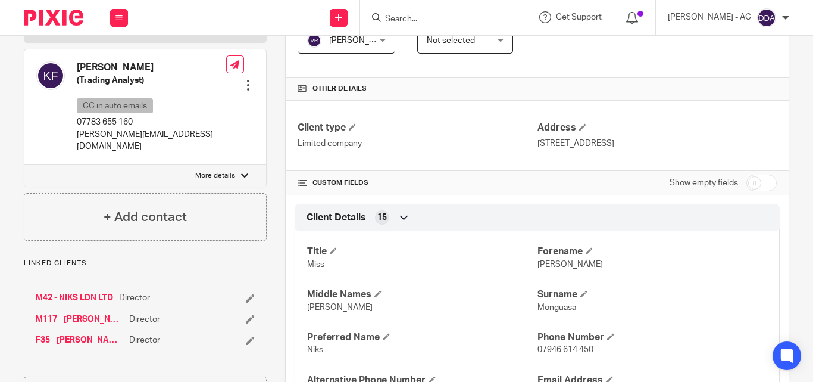
click at [241, 172] on div at bounding box center [244, 175] width 7 height 7
click at [24, 164] on input "More details" at bounding box center [24, 164] width 1 height 1
checkbox input "true"
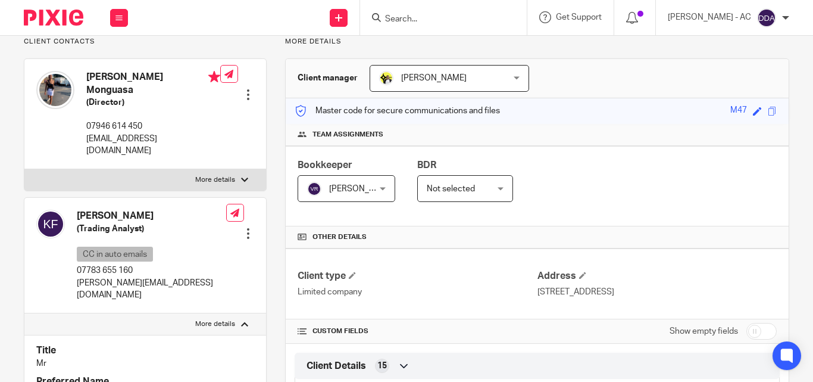
scroll to position [60, 0]
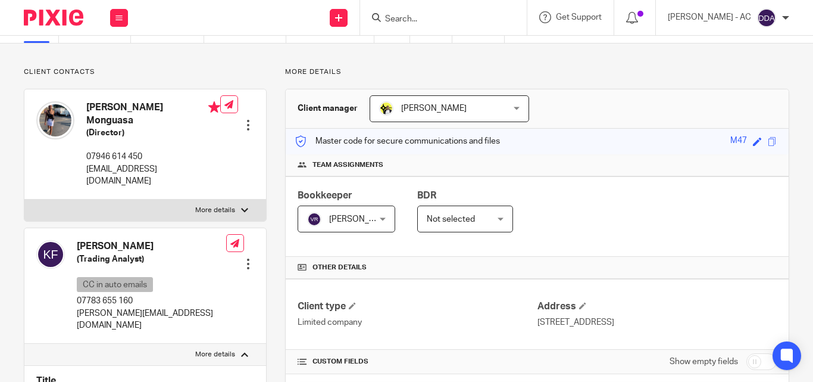
click at [209, 205] on p "More details" at bounding box center [215, 210] width 40 height 10
click at [24, 199] on input "More details" at bounding box center [24, 199] width 1 height 1
checkbox input "true"
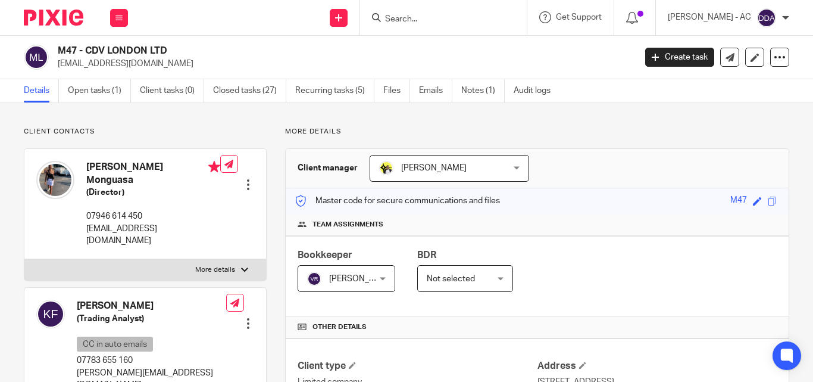
click at [204, 265] on p "More details" at bounding box center [215, 270] width 40 height 10
click at [24, 258] on input "More details" at bounding box center [24, 258] width 1 height 1
checkbox input "true"
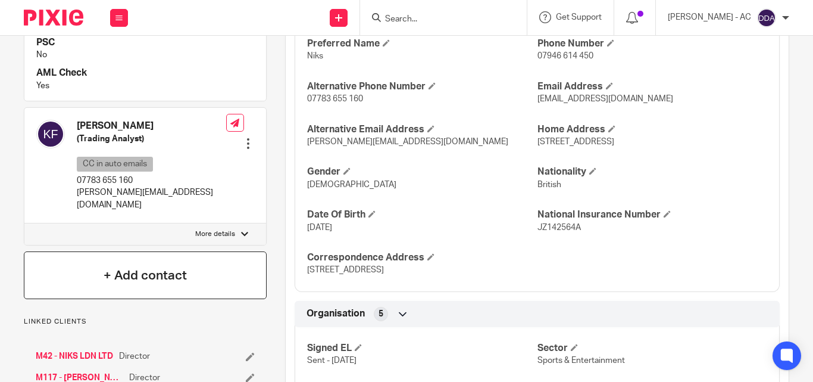
scroll to position [536, 0]
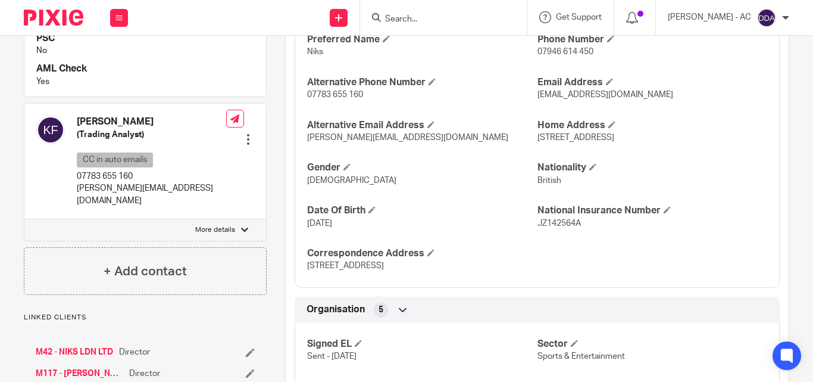
click at [242, 226] on div at bounding box center [244, 229] width 7 height 7
click at [24, 219] on input "More details" at bounding box center [24, 219] width 1 height 1
checkbox input "true"
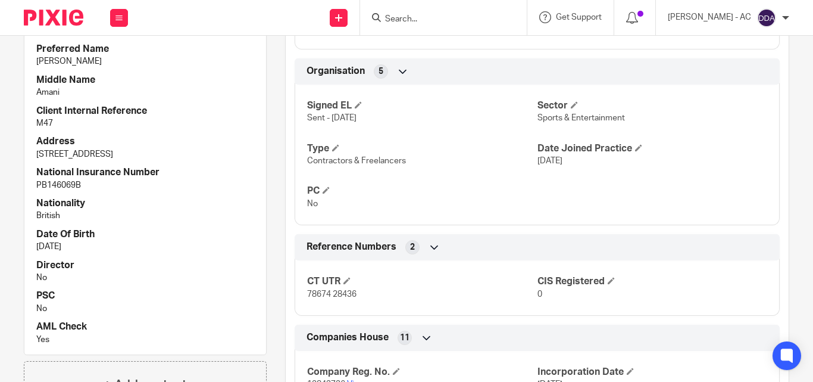
scroll to position [1151, 0]
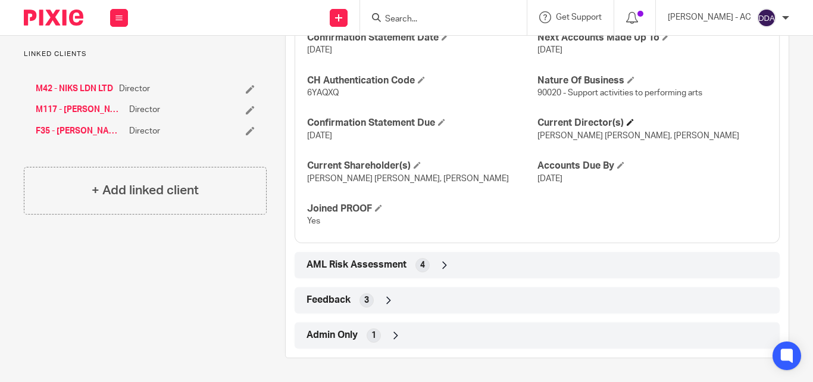
click at [621, 118] on h4 "Current Director(s)" at bounding box center [653, 123] width 230 height 13
click at [627, 121] on span at bounding box center [630, 121] width 7 height 7
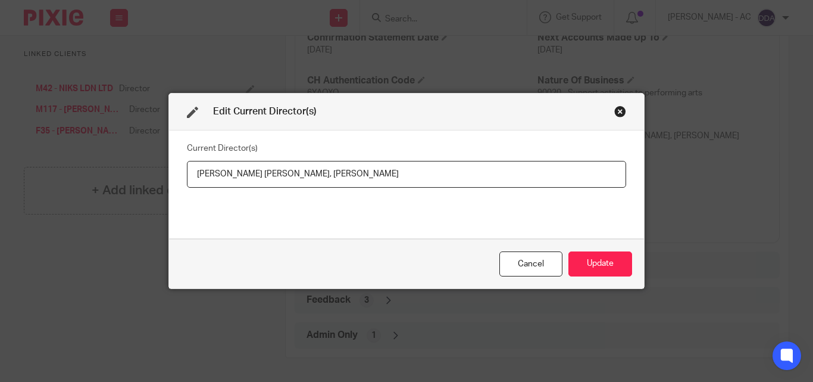
drag, startPoint x: 375, startPoint y: 174, endPoint x: 297, endPoint y: 173, distance: 78.0
click at [297, 173] on input "Nakeitha Nancy Monguasa, Khamal Ferdinand" at bounding box center [406, 174] width 439 height 27
drag, startPoint x: 190, startPoint y: 173, endPoint x: 292, endPoint y: 179, distance: 102.0
click at [292, 179] on input "Nakeitha Nancy Monguasa, Mr Khamal FERDINAND" at bounding box center [406, 174] width 439 height 27
paste input "Miss Nakeitha Nancy MONGUASA"
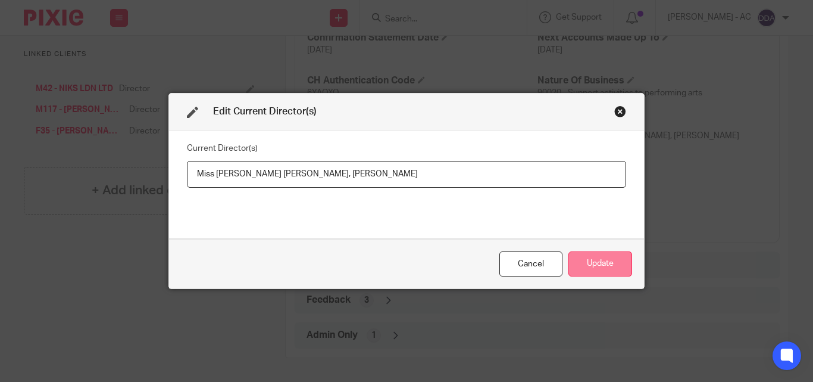
type input "Miss Nakeitha Nancy MONGUASA, Mr Khamal FERDINAND"
drag, startPoint x: 585, startPoint y: 264, endPoint x: 585, endPoint y: 248, distance: 16.1
click at [585, 263] on button "Update" at bounding box center [601, 264] width 64 height 26
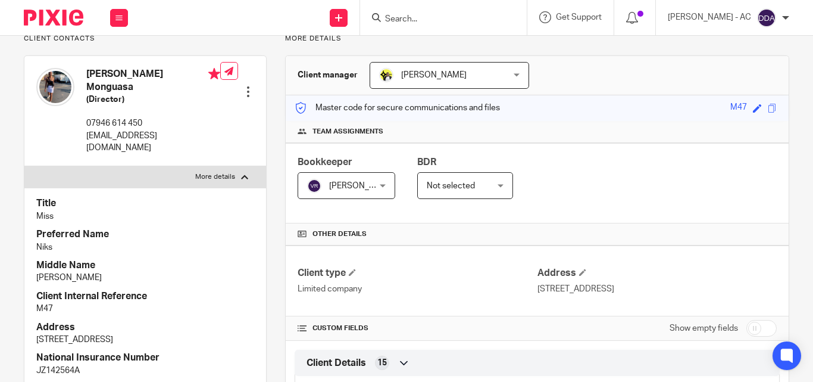
scroll to position [0, 0]
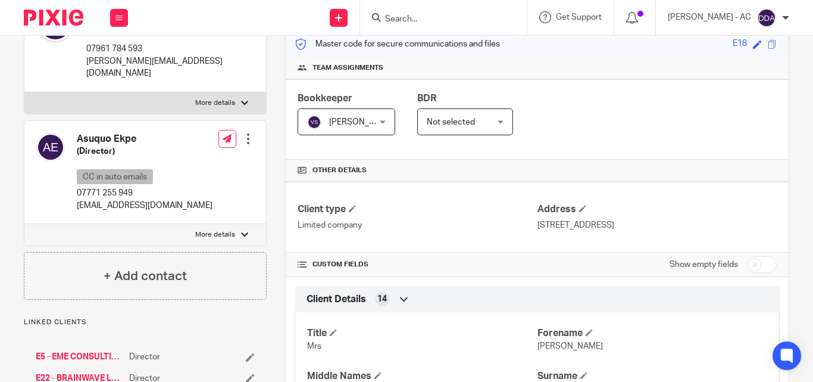
scroll to position [179, 0]
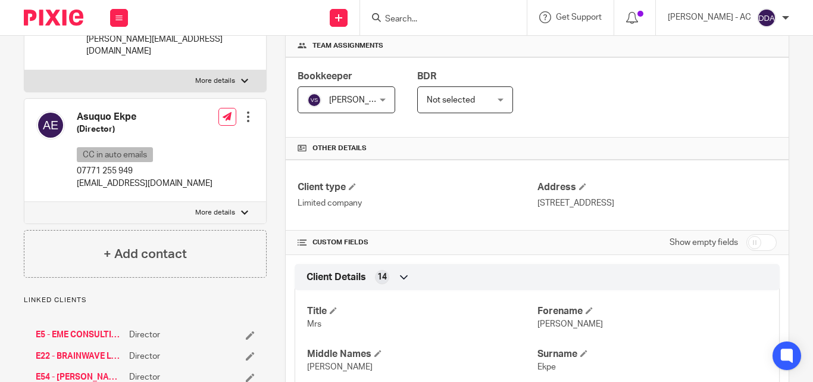
click at [211, 76] on p "More details" at bounding box center [215, 81] width 40 height 10
click at [24, 70] on input "More details" at bounding box center [24, 70] width 1 height 1
checkbox input "true"
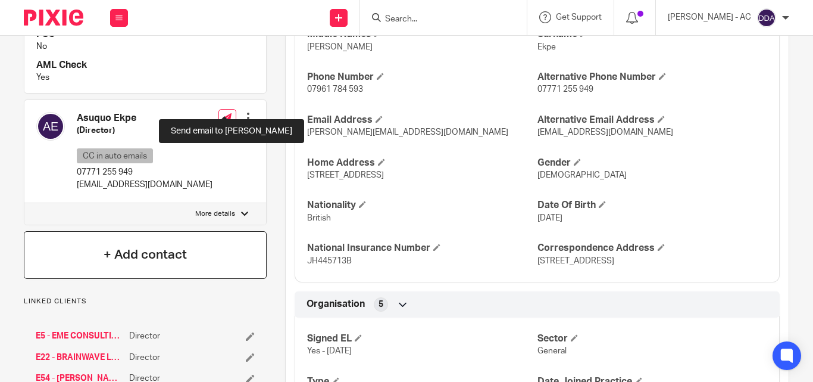
scroll to position [500, 0]
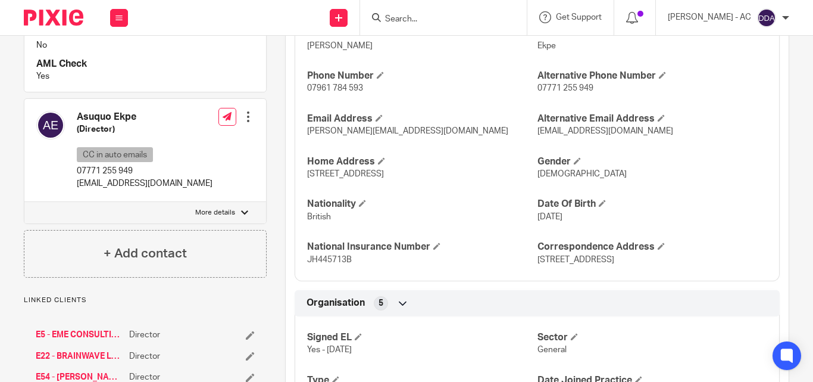
click at [227, 208] on p "More details" at bounding box center [215, 213] width 40 height 10
click at [24, 201] on input "More details" at bounding box center [24, 201] width 1 height 1
checkbox input "true"
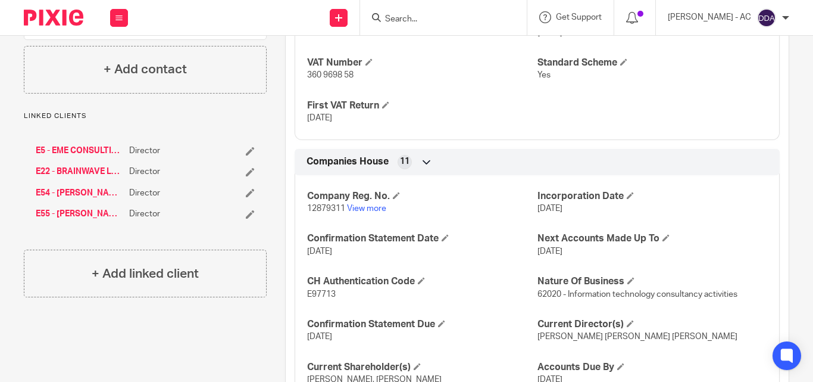
scroll to position [1236, 0]
